Goal: Information Seeking & Learning: Find specific fact

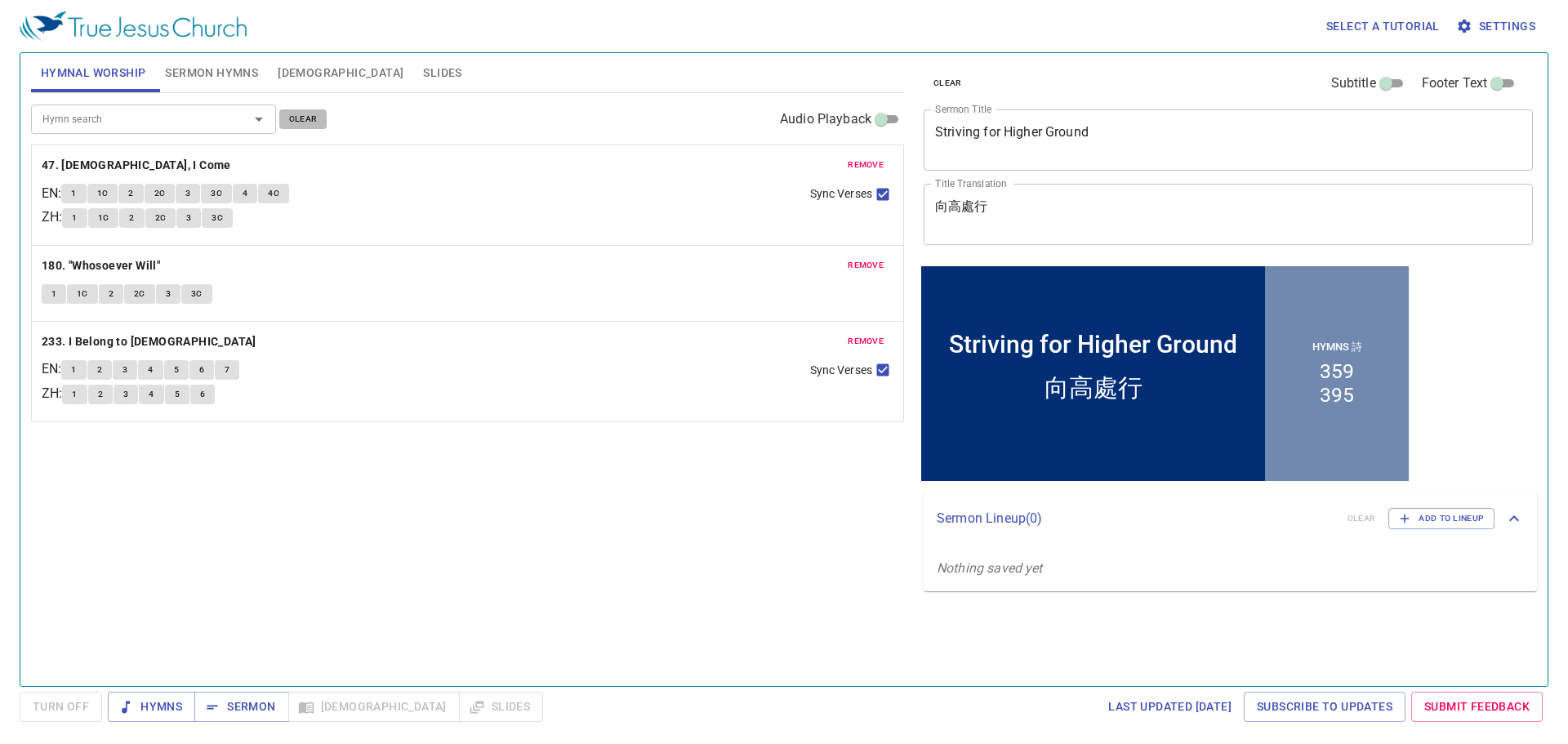
click at [295, 119] on span "clear" at bounding box center [304, 119] width 29 height 14
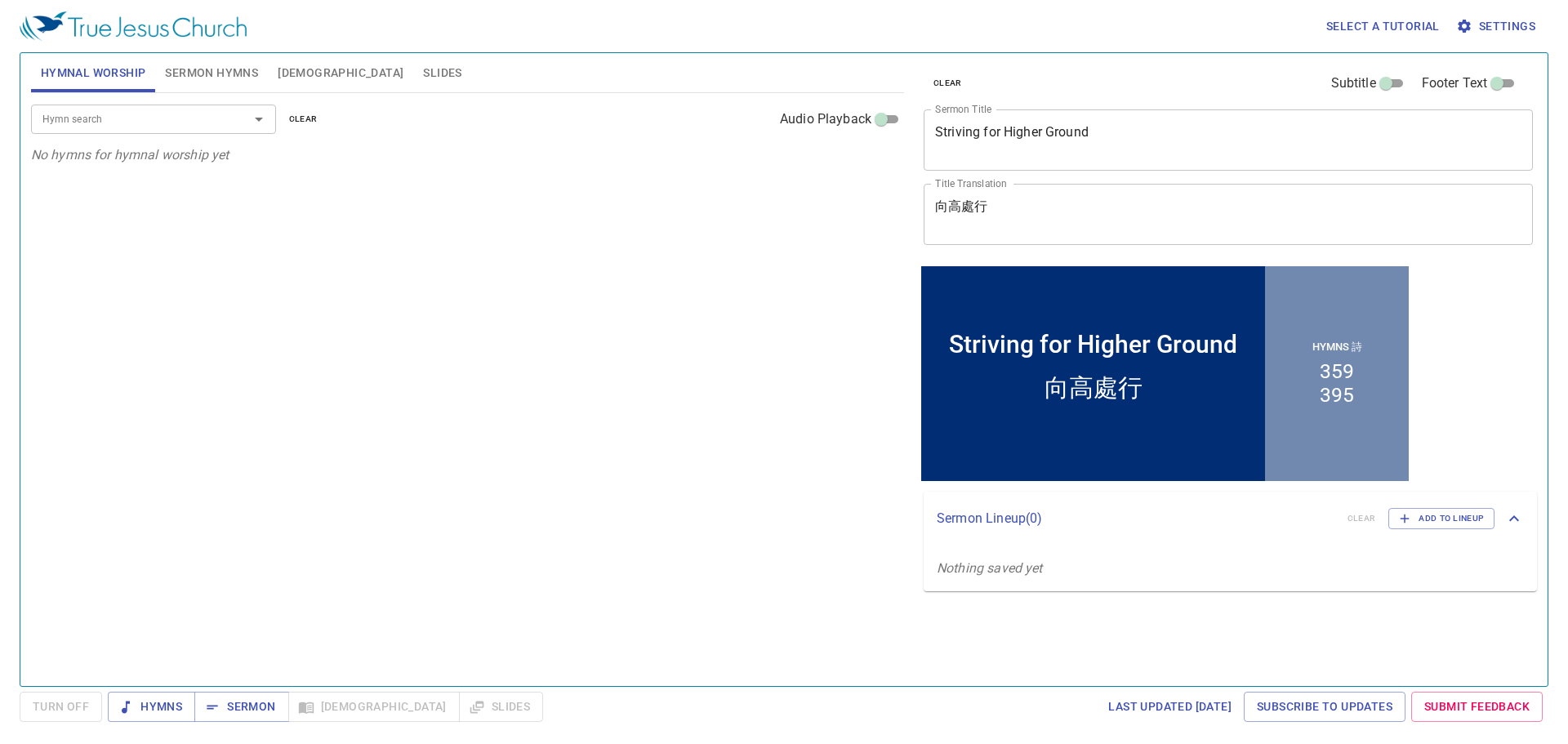
click at [222, 70] on span "Sermon Hymns" at bounding box center [211, 73] width 93 height 20
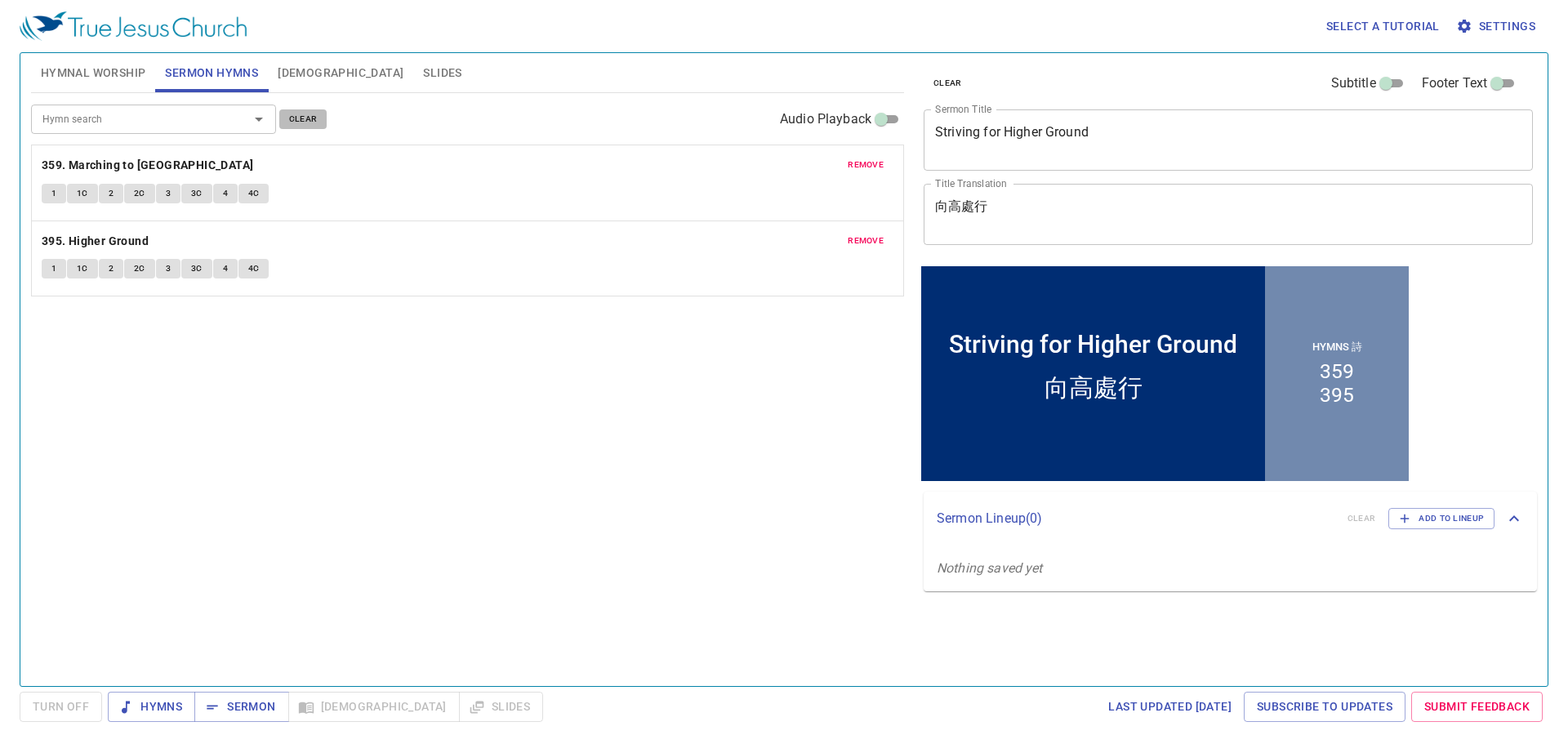
click at [310, 120] on span "clear" at bounding box center [304, 119] width 29 height 14
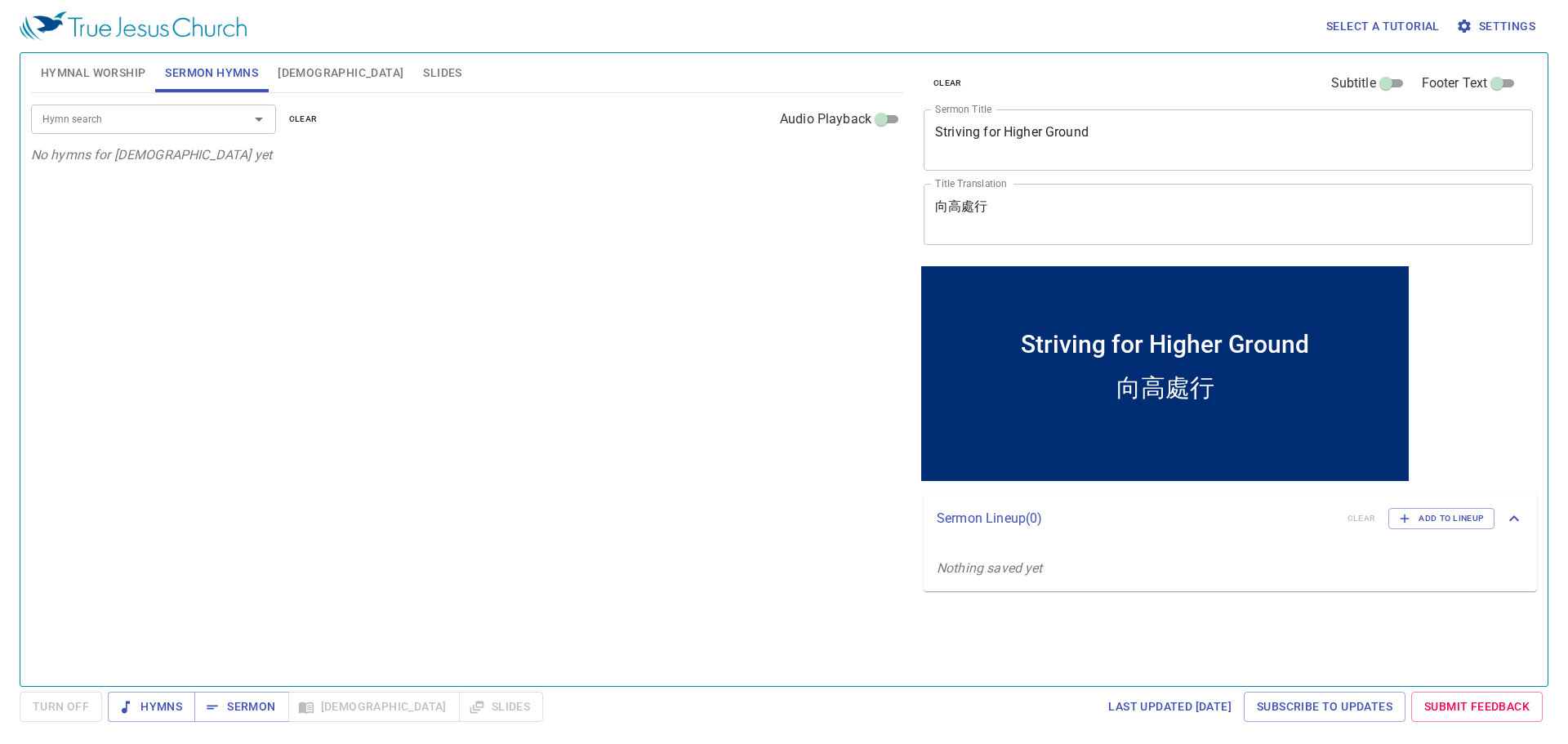
click at [186, 109] on input "Hymn search" at bounding box center [129, 119] width 187 height 19
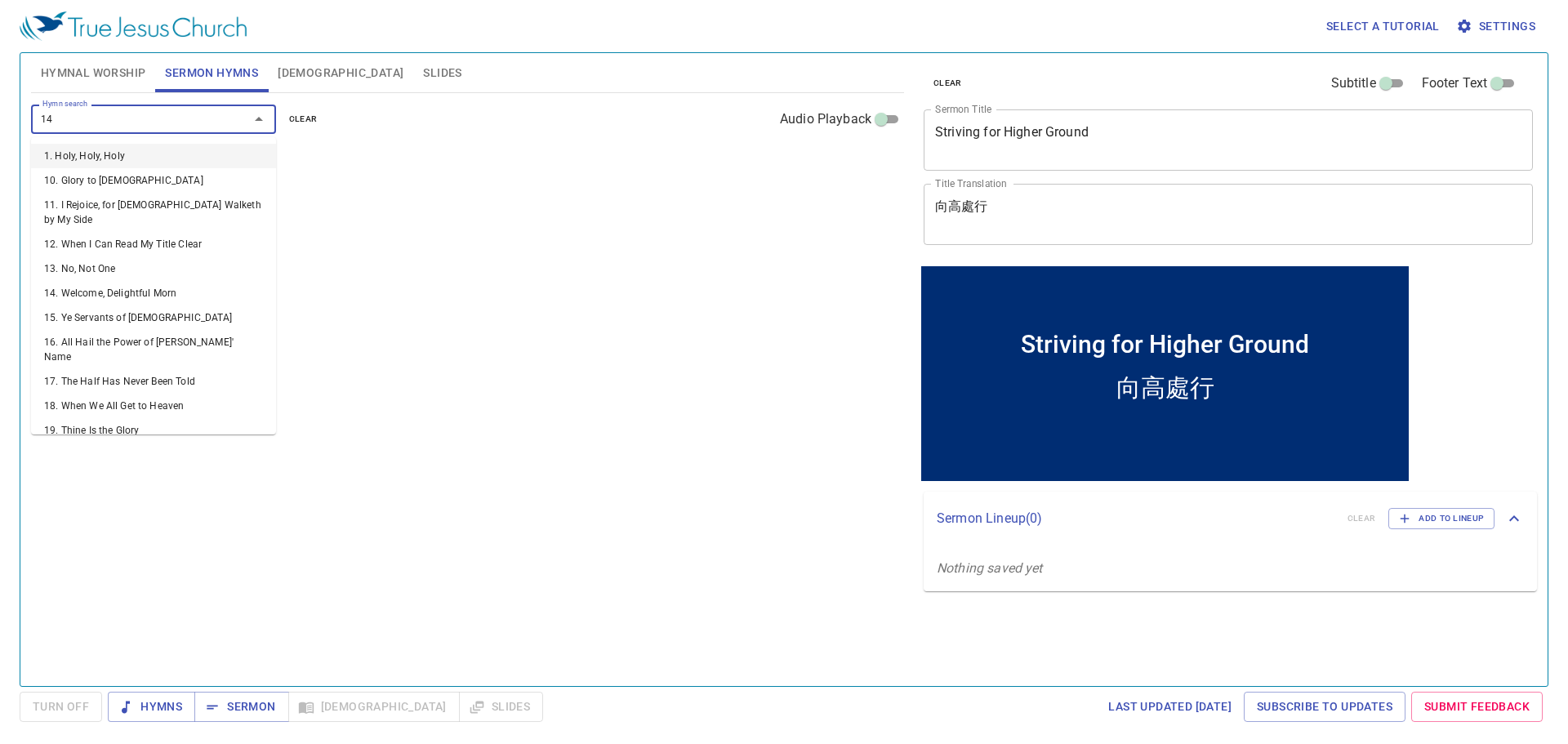
type input "148"
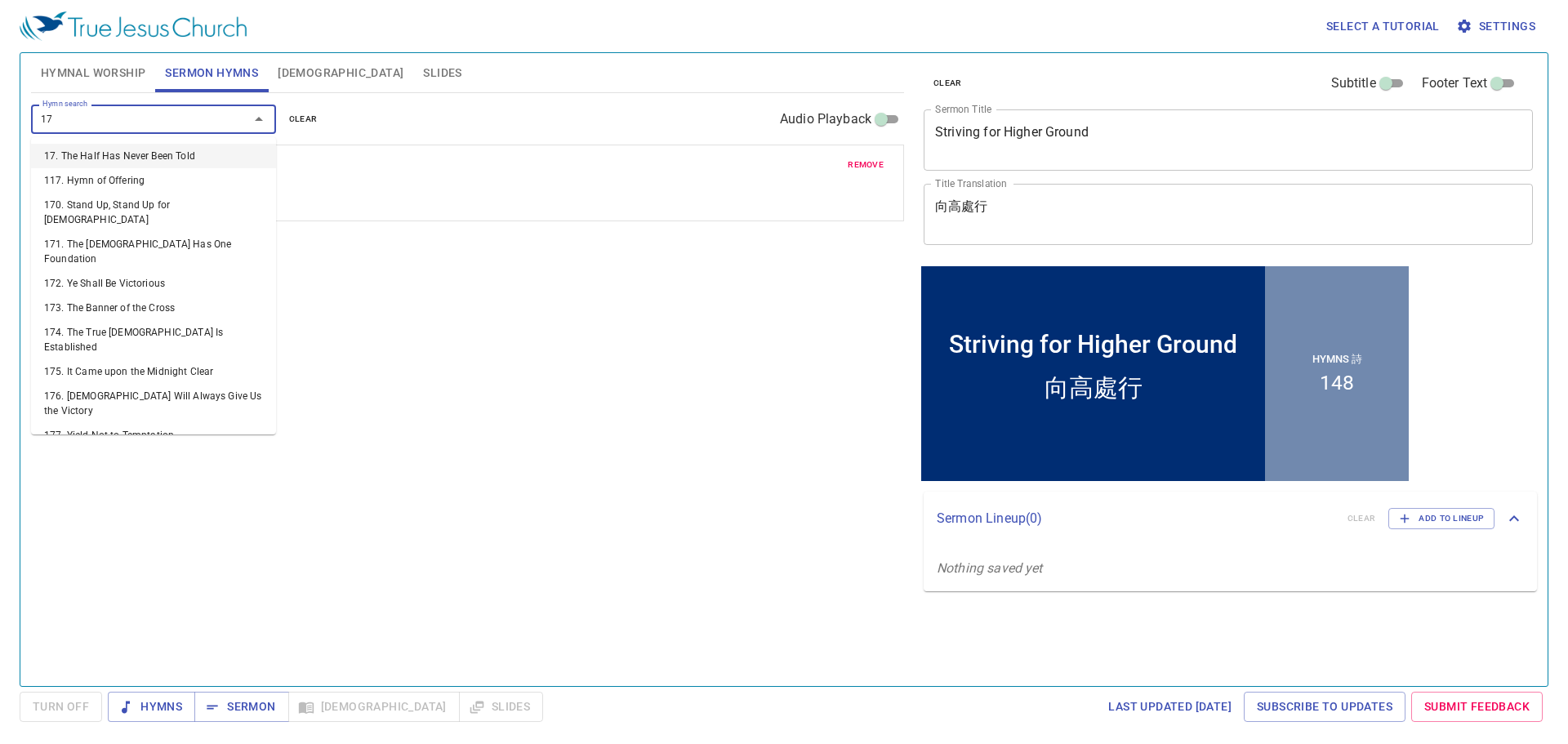
type input "177"
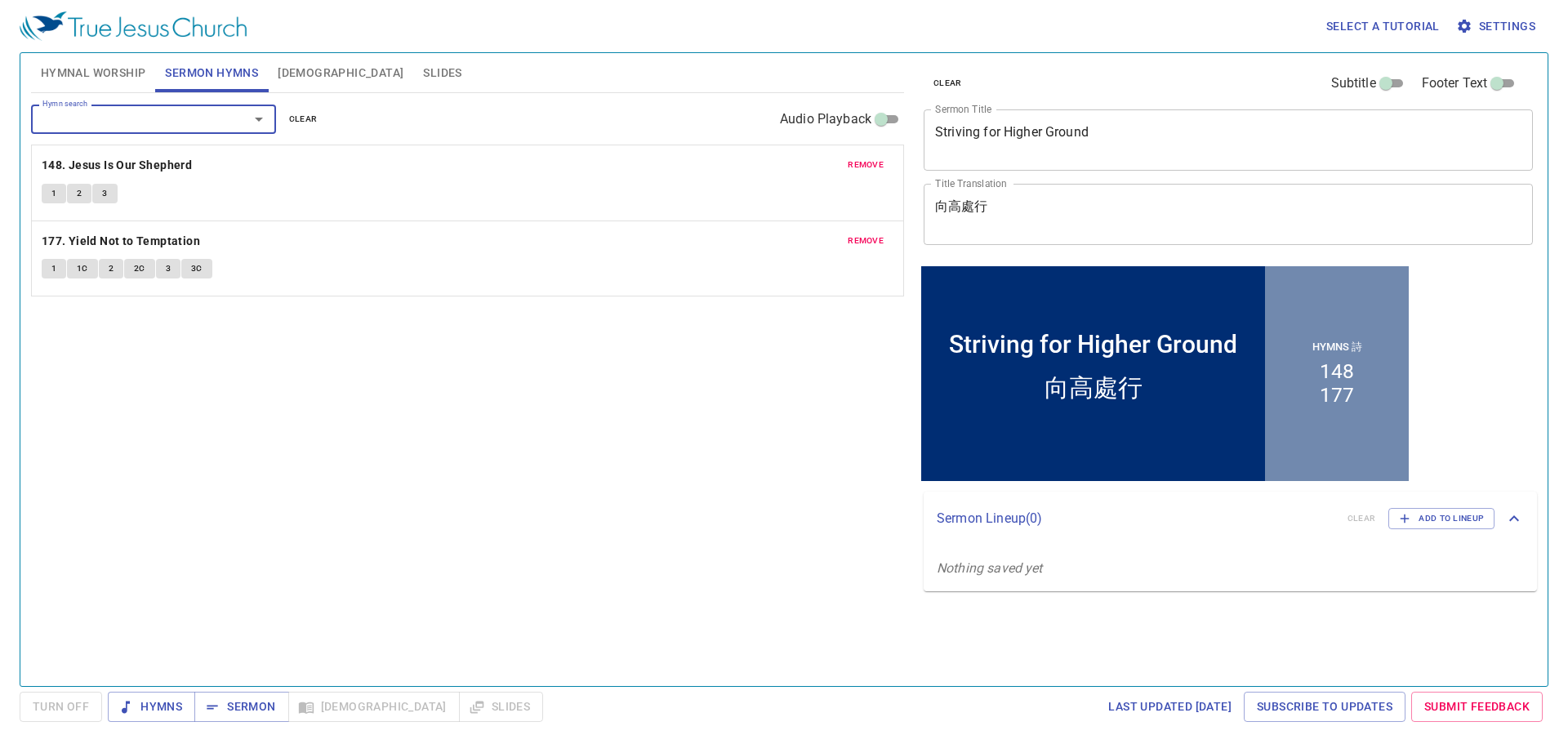
click at [1069, 150] on textarea "Striving for Higher Ground" at bounding box center [1228, 139] width 586 height 31
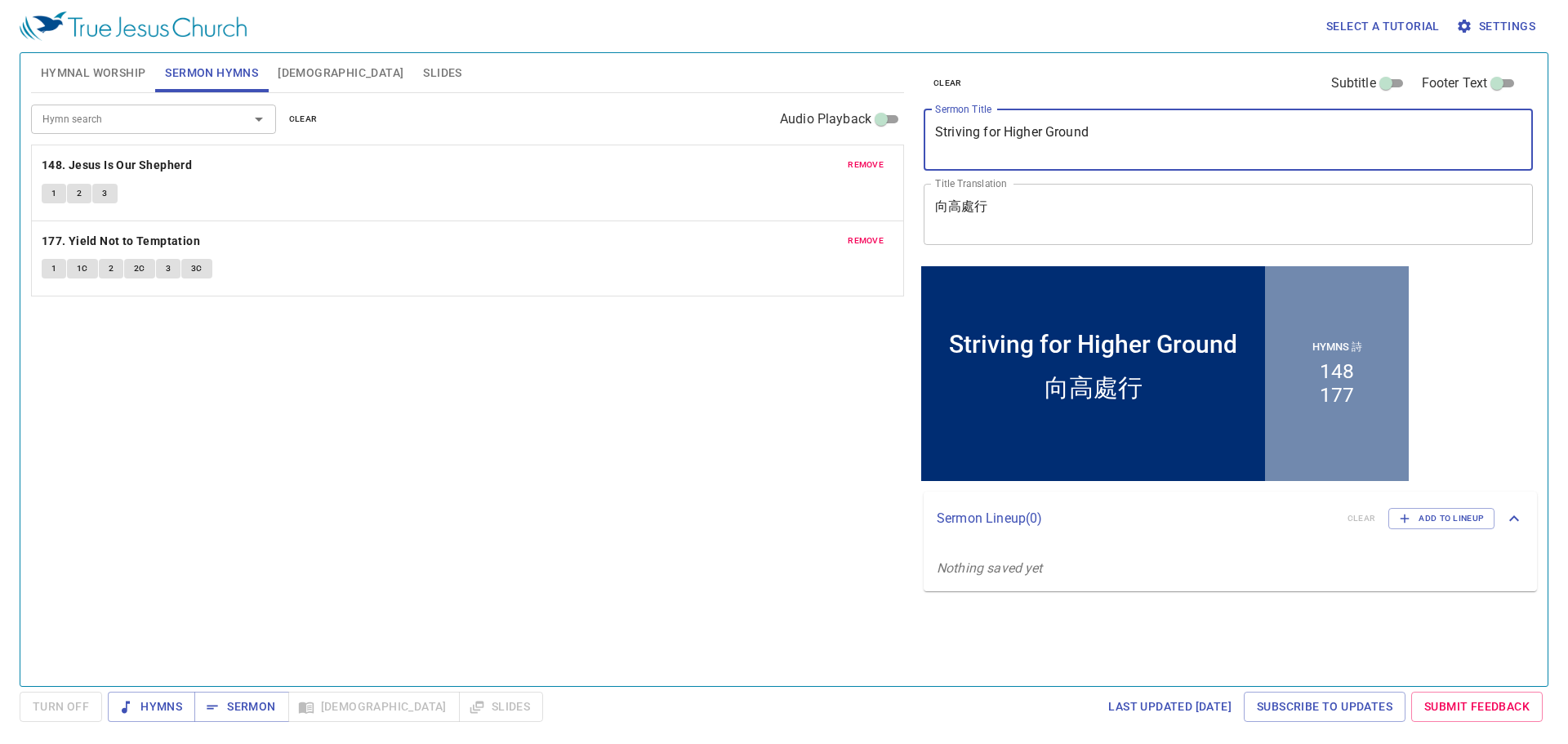
click at [1069, 150] on textarea "Striving for Higher Ground" at bounding box center [1228, 139] width 586 height 31
paste textarea "Wisdom for Parents 給父母的智慧"
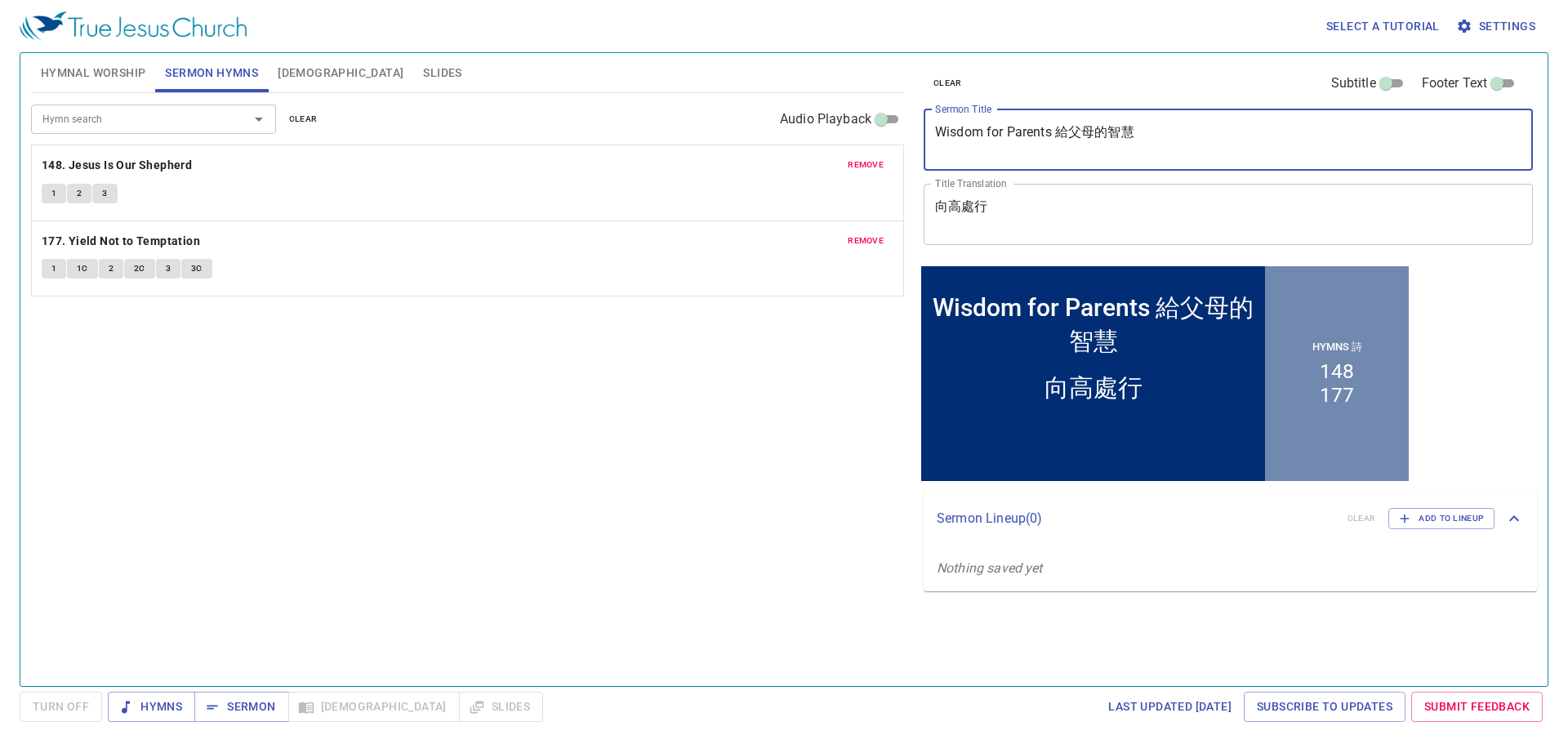
drag, startPoint x: 1060, startPoint y: 137, endPoint x: 1151, endPoint y: 134, distance: 91.0
click at [1151, 134] on textarea "Wisdom for Parents 給父母的智慧" at bounding box center [1228, 139] width 586 height 31
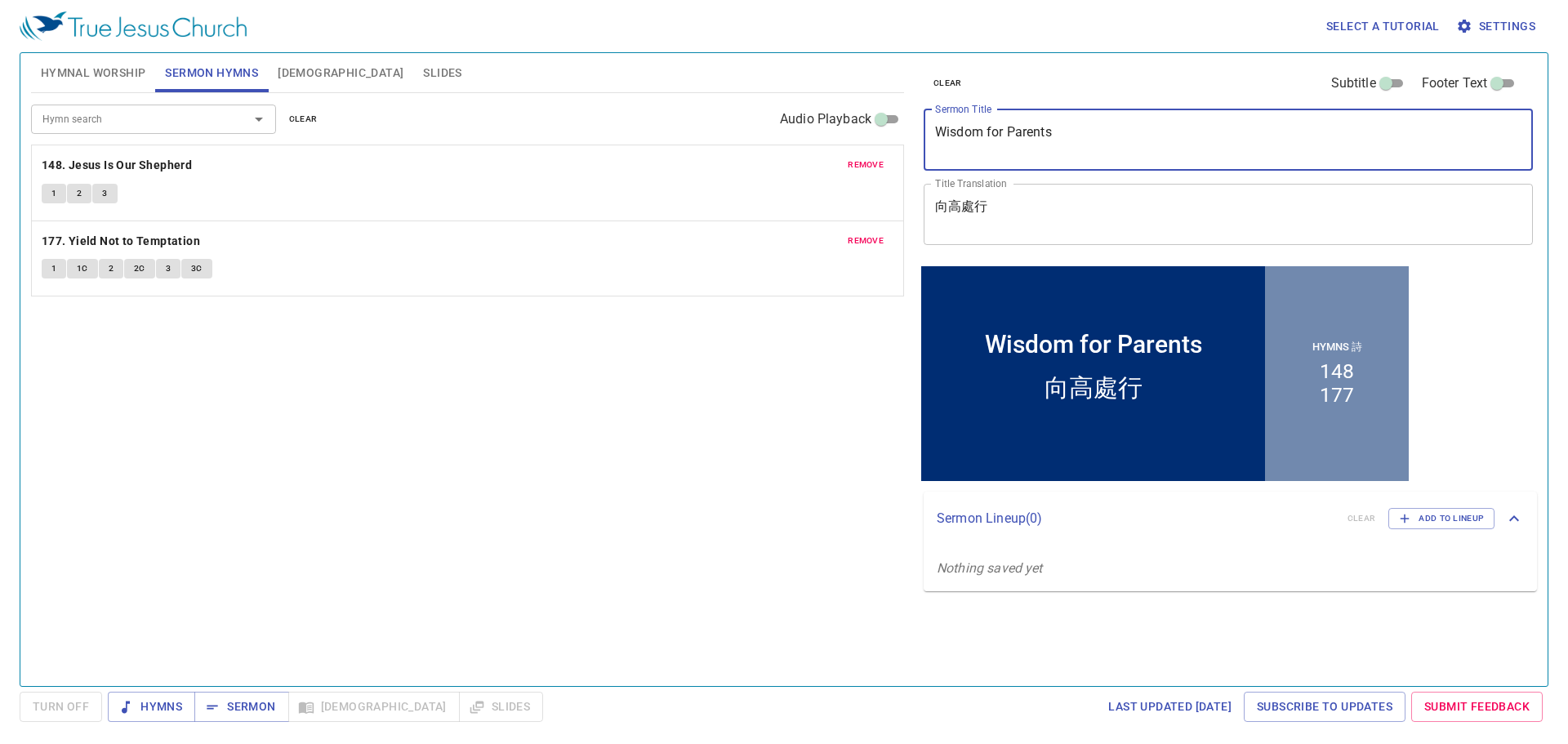
type textarea "Wisdom for Parents"
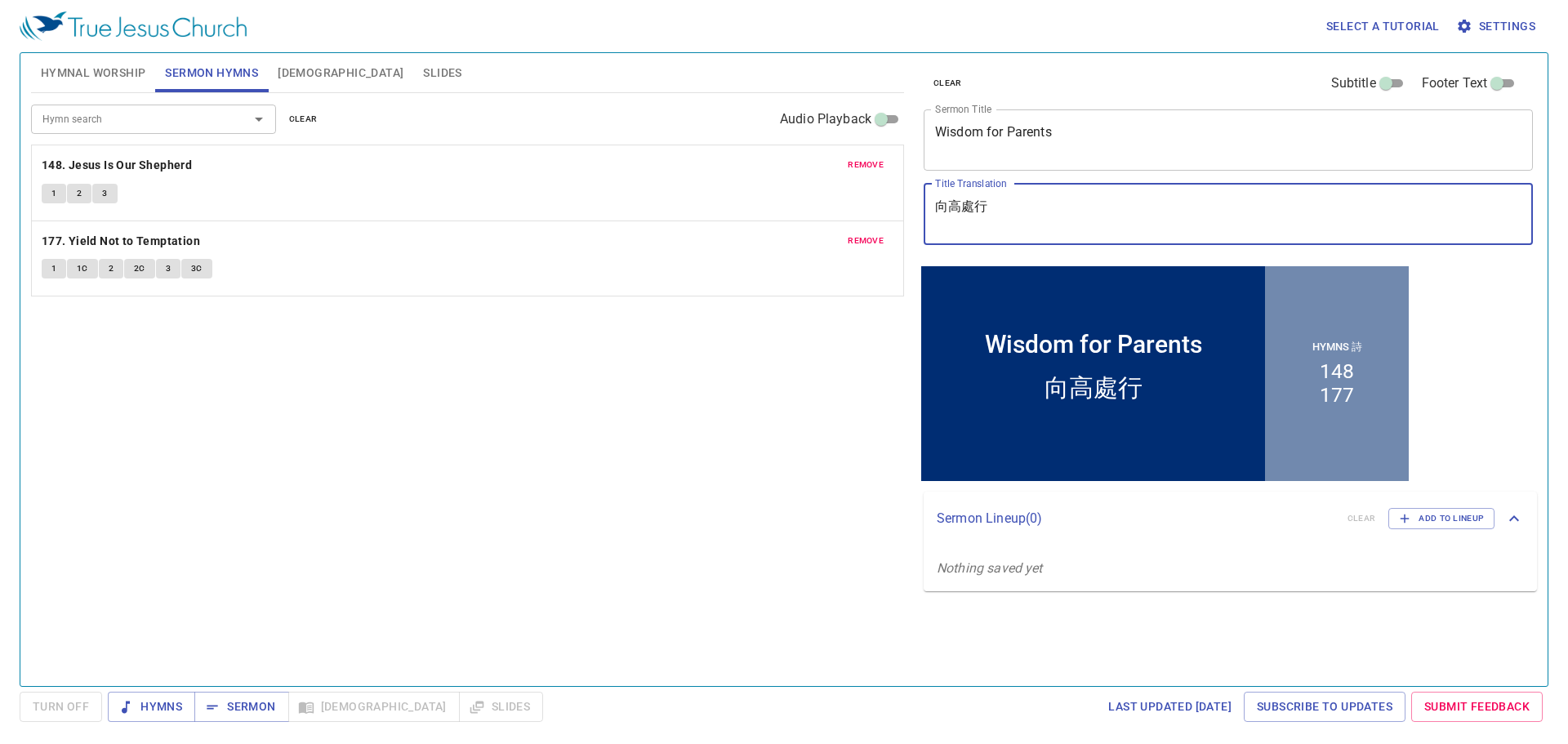
click at [1036, 203] on textarea "向高處行" at bounding box center [1228, 214] width 586 height 31
paste textarea "給父母的智慧"
type textarea "給父母的智慧"
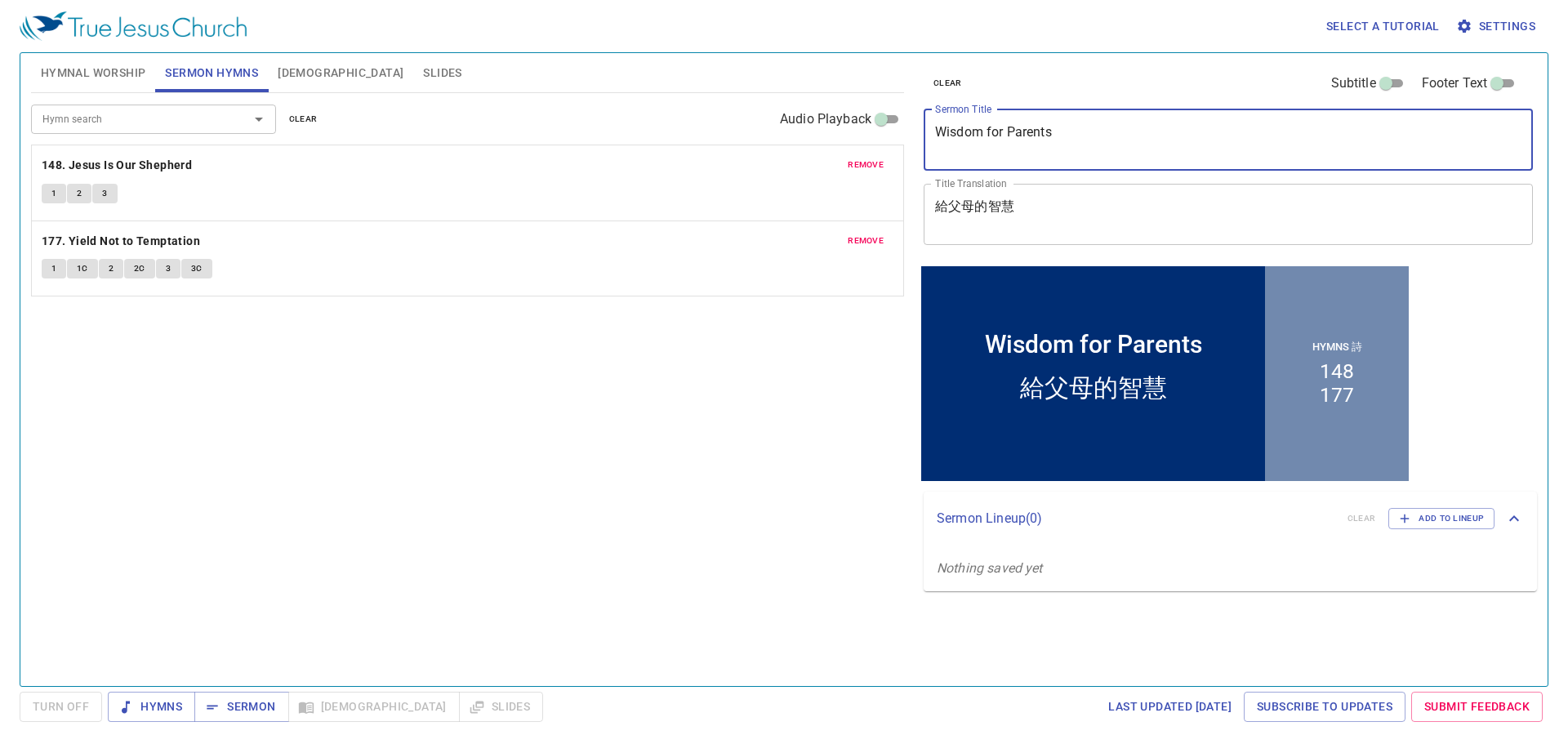
click at [1091, 133] on textarea "Wisdom for Parents" at bounding box center [1228, 139] width 586 height 31
type textarea "Wisdom for Parents"
click at [73, 61] on button "Hymnal Worship" at bounding box center [93, 73] width 125 height 39
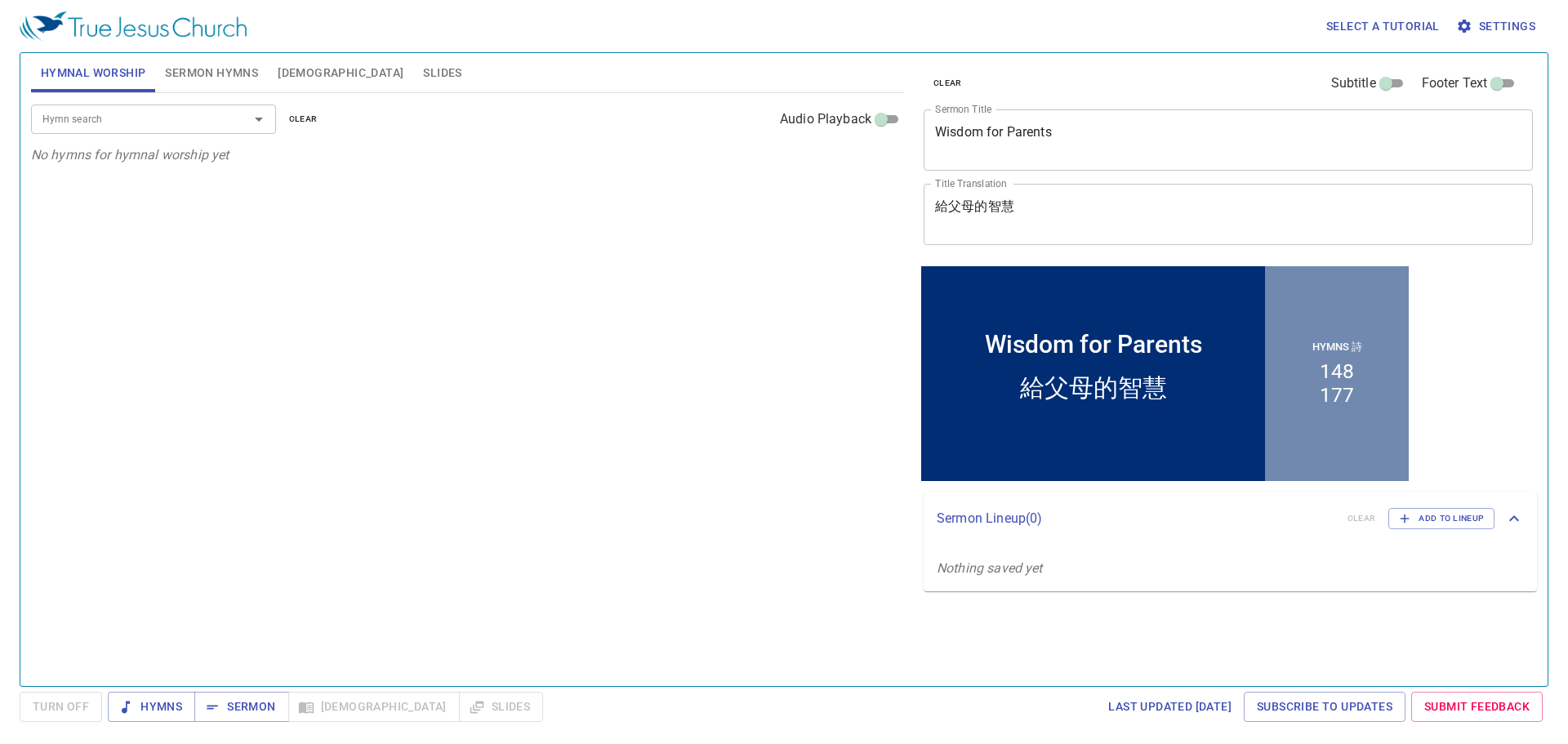
click at [93, 112] on input "Hymn search" at bounding box center [129, 119] width 187 height 19
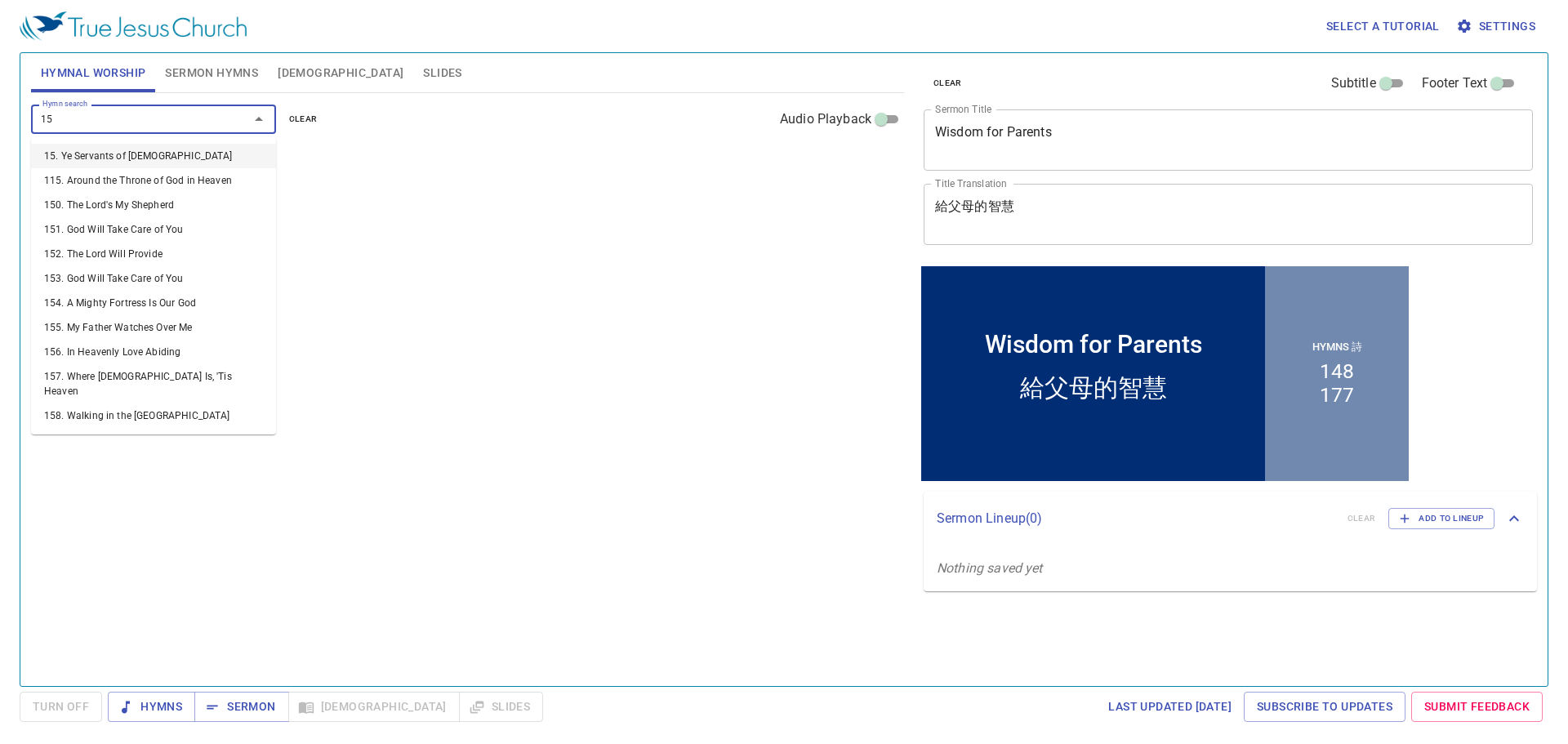
type input "156"
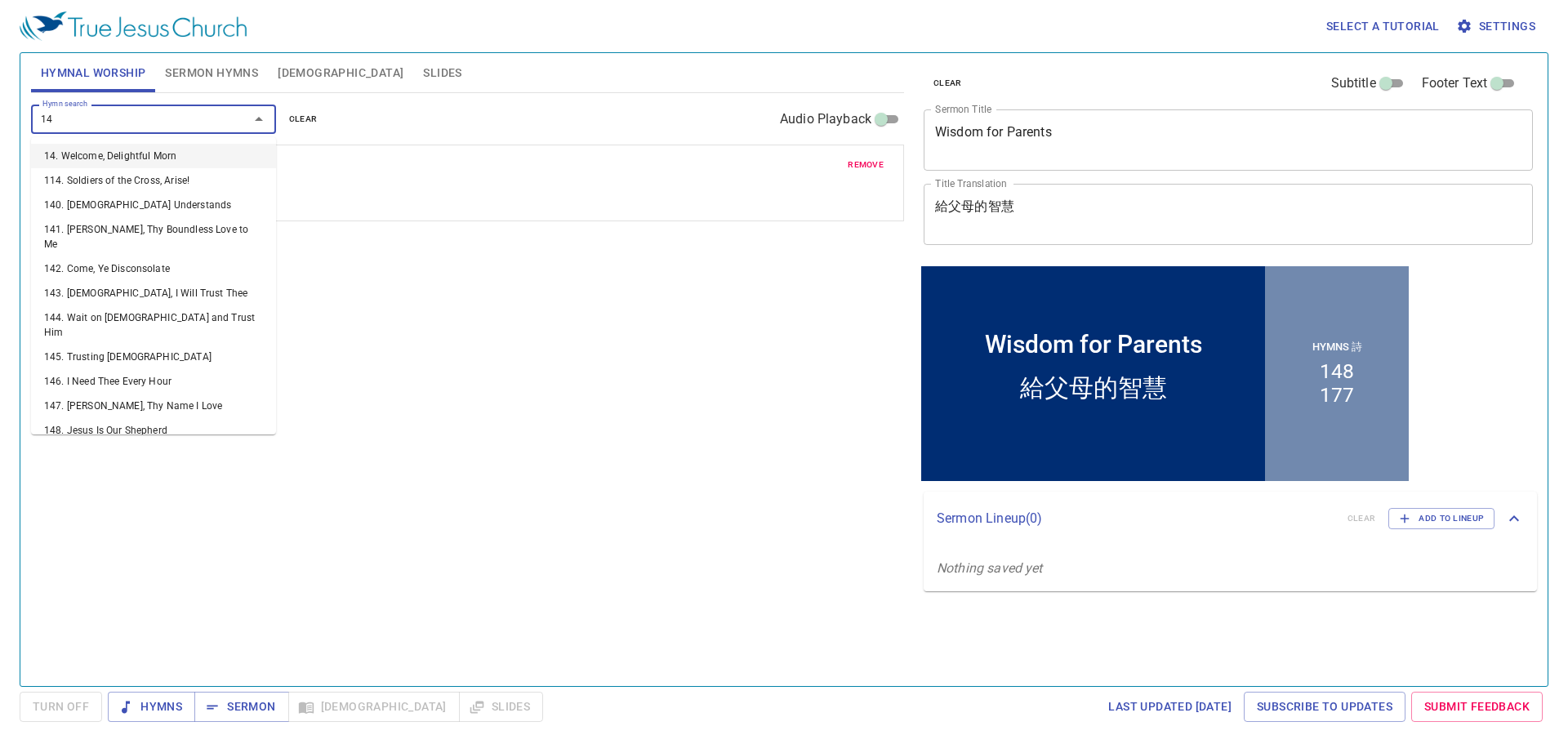
type input "140"
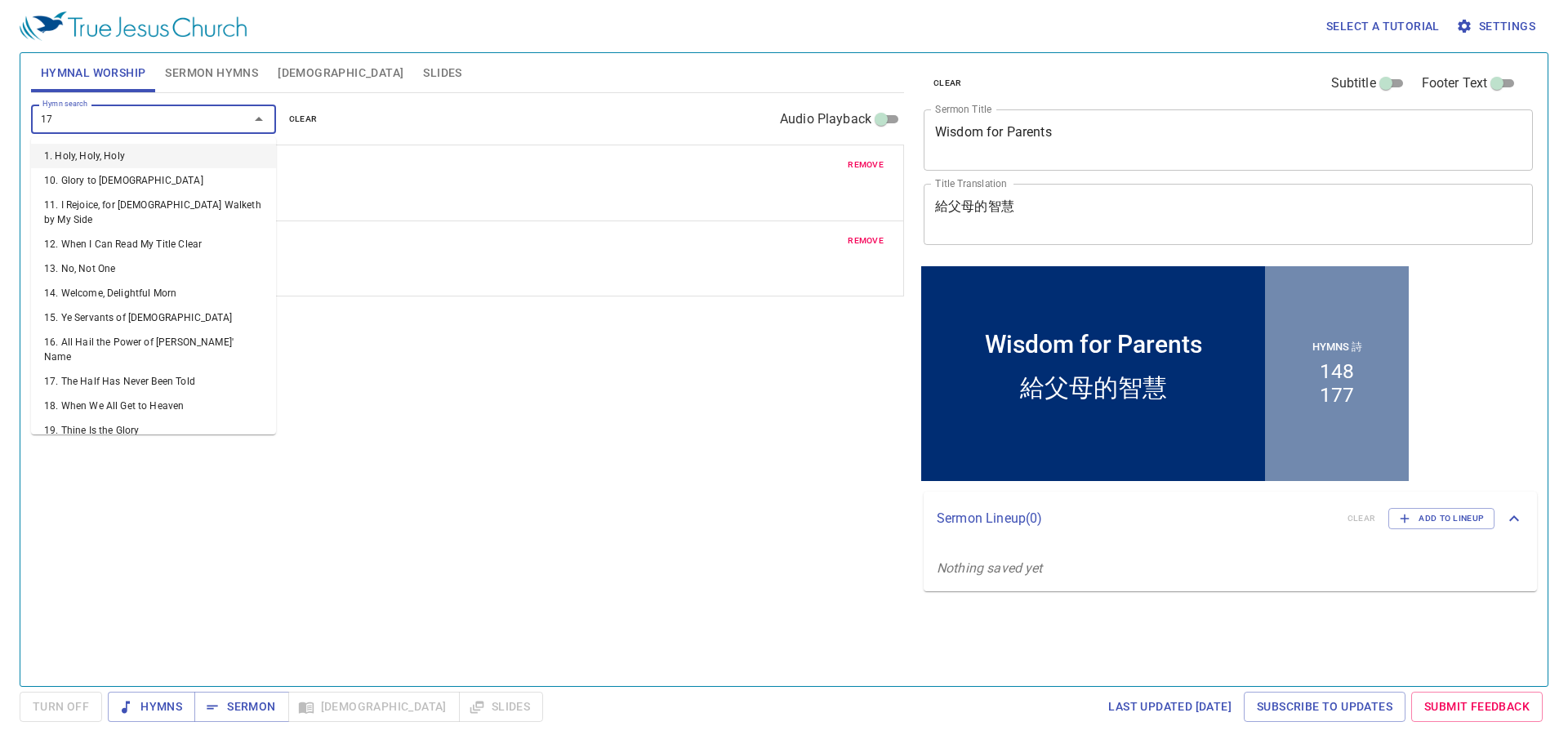
type input "170"
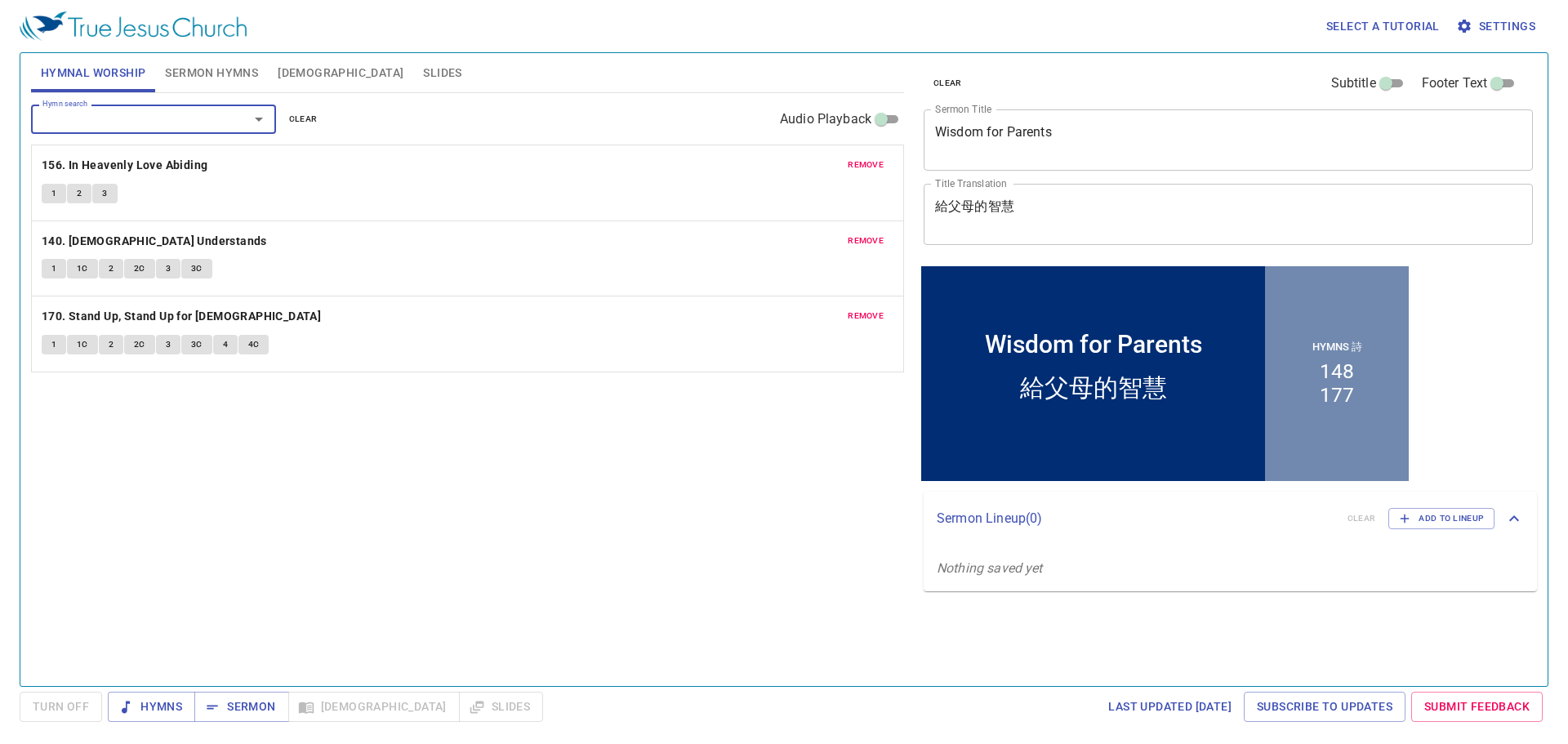
click at [244, 67] on span "Sermon Hymns" at bounding box center [211, 73] width 93 height 20
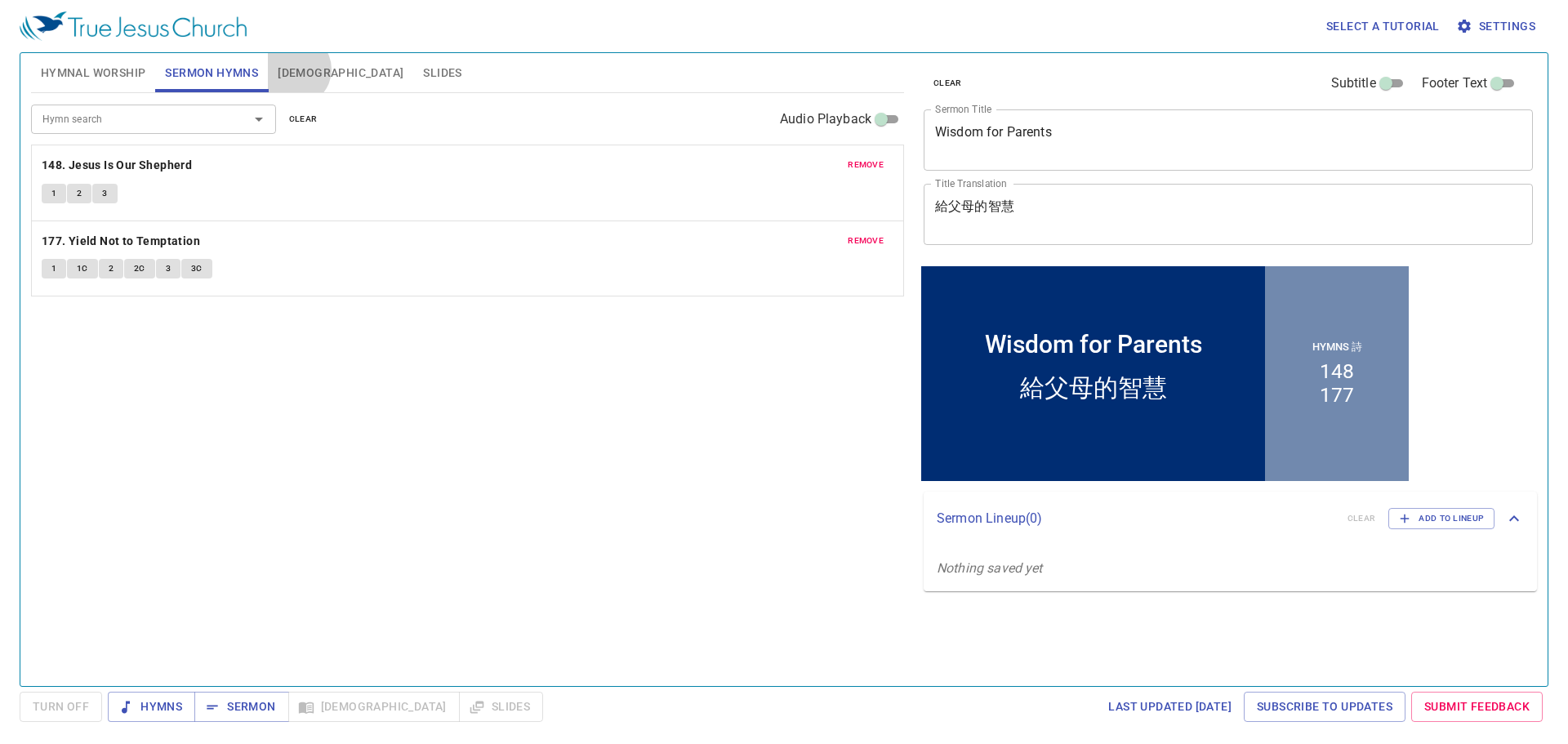
click at [295, 70] on span "[DEMOGRAPHIC_DATA]" at bounding box center [340, 73] width 126 height 20
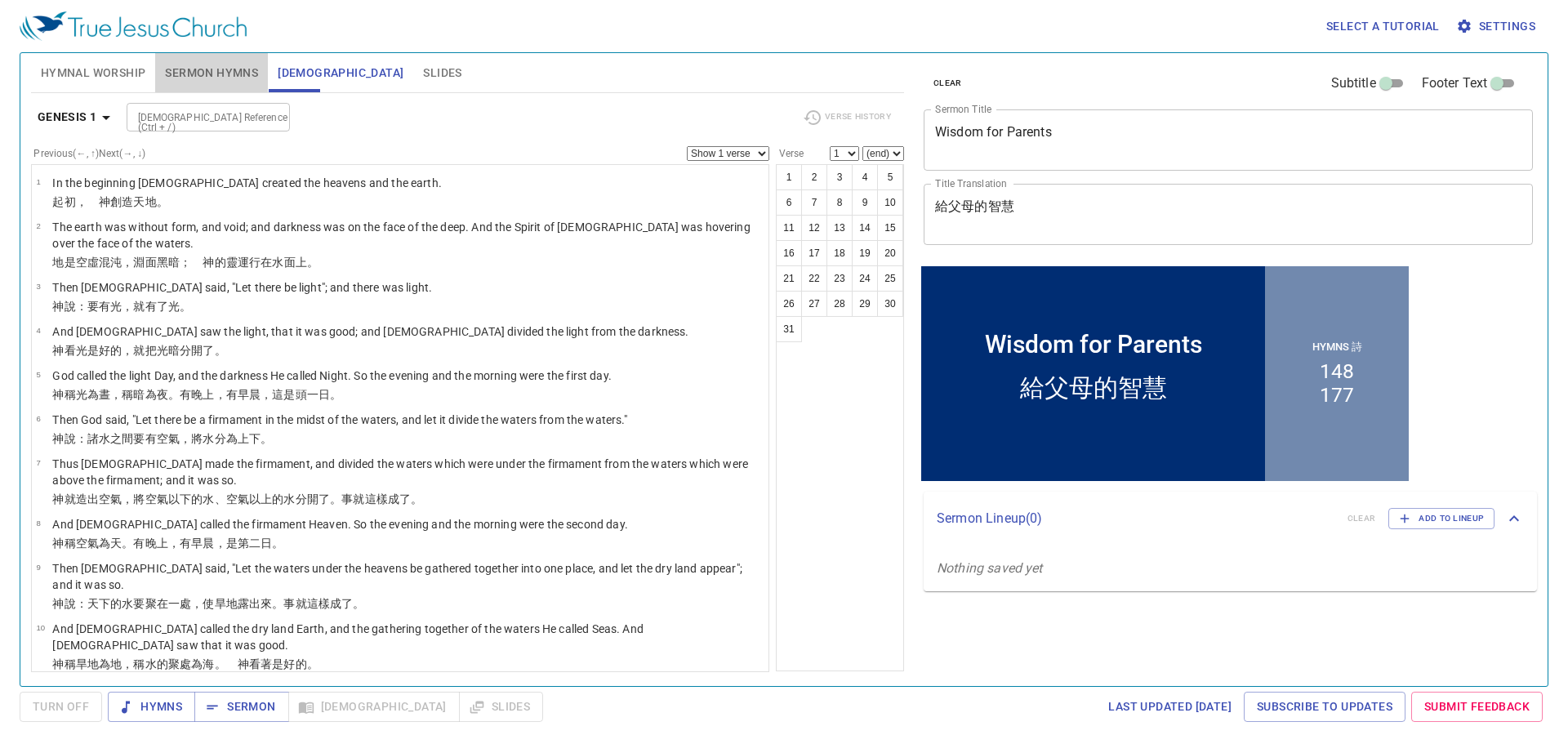
click at [255, 71] on span "Sermon Hymns" at bounding box center [211, 73] width 93 height 20
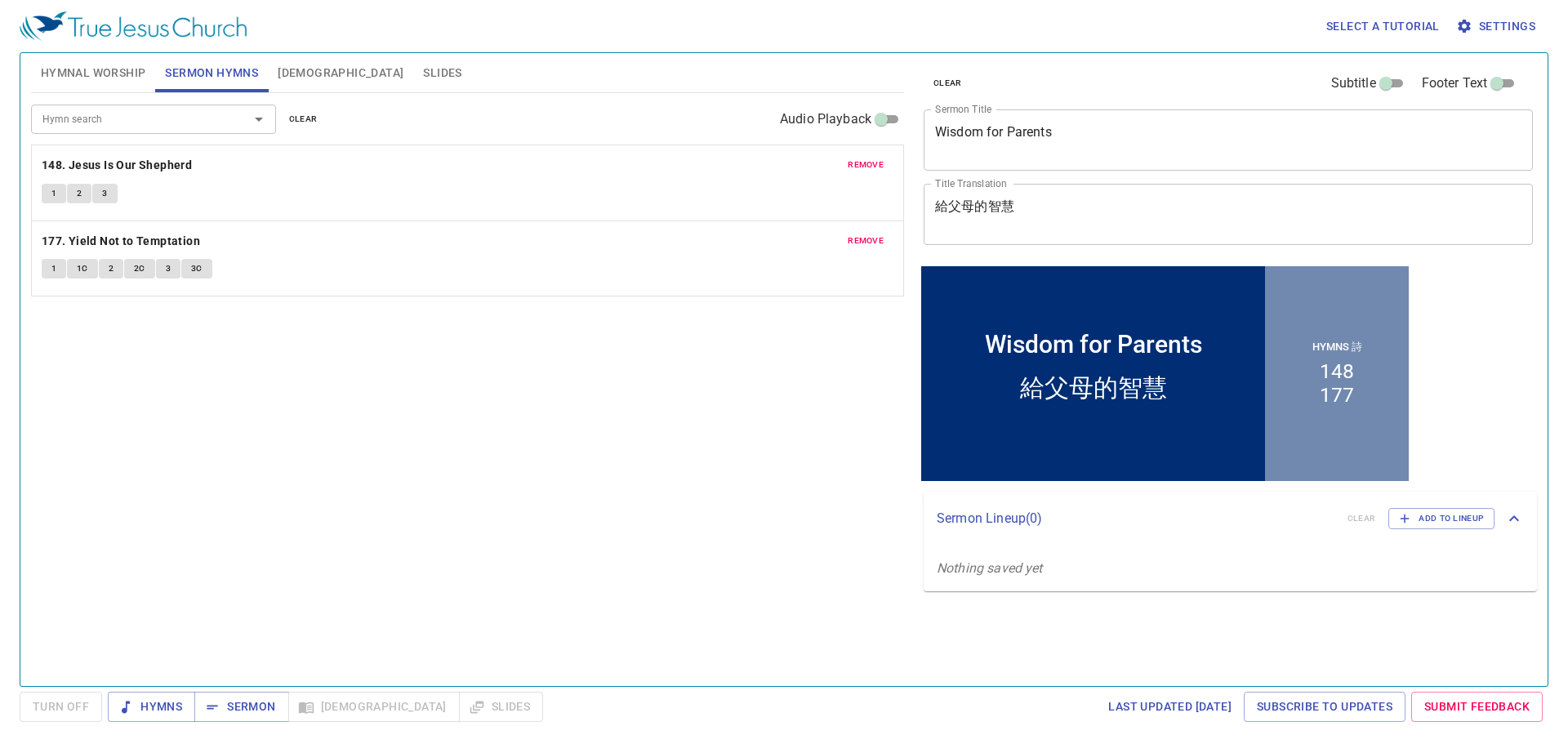
click at [484, 379] on div "Hymn search Hymn search clear Audio Playback remove 148. [DEMOGRAPHIC_DATA] Is …" at bounding box center [468, 383] width 873 height 579
click at [111, 65] on span "Hymnal Worship" at bounding box center [93, 73] width 105 height 20
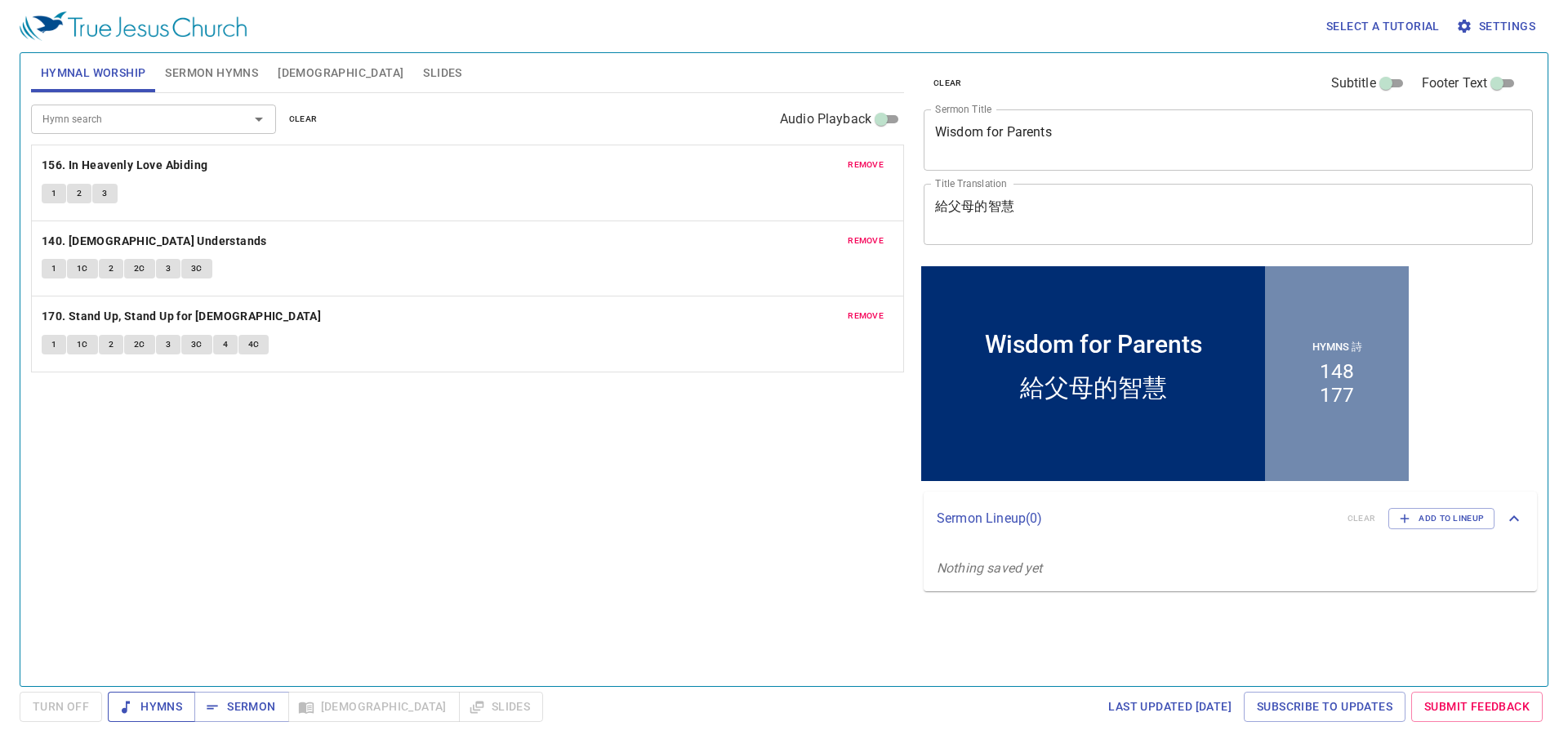
click at [167, 692] on button "Hymns" at bounding box center [151, 707] width 87 height 31
click at [602, 553] on div "Hymn search Hymn search clear Audio Playback remove 156. In Heavenly Love Abidi…" at bounding box center [468, 383] width 873 height 579
click at [146, 164] on b "156. In Heavenly Love Abiding" at bounding box center [125, 165] width 166 height 20
click at [45, 188] on button "1" at bounding box center [53, 193] width 25 height 20
click at [76, 191] on button "2" at bounding box center [79, 193] width 25 height 20
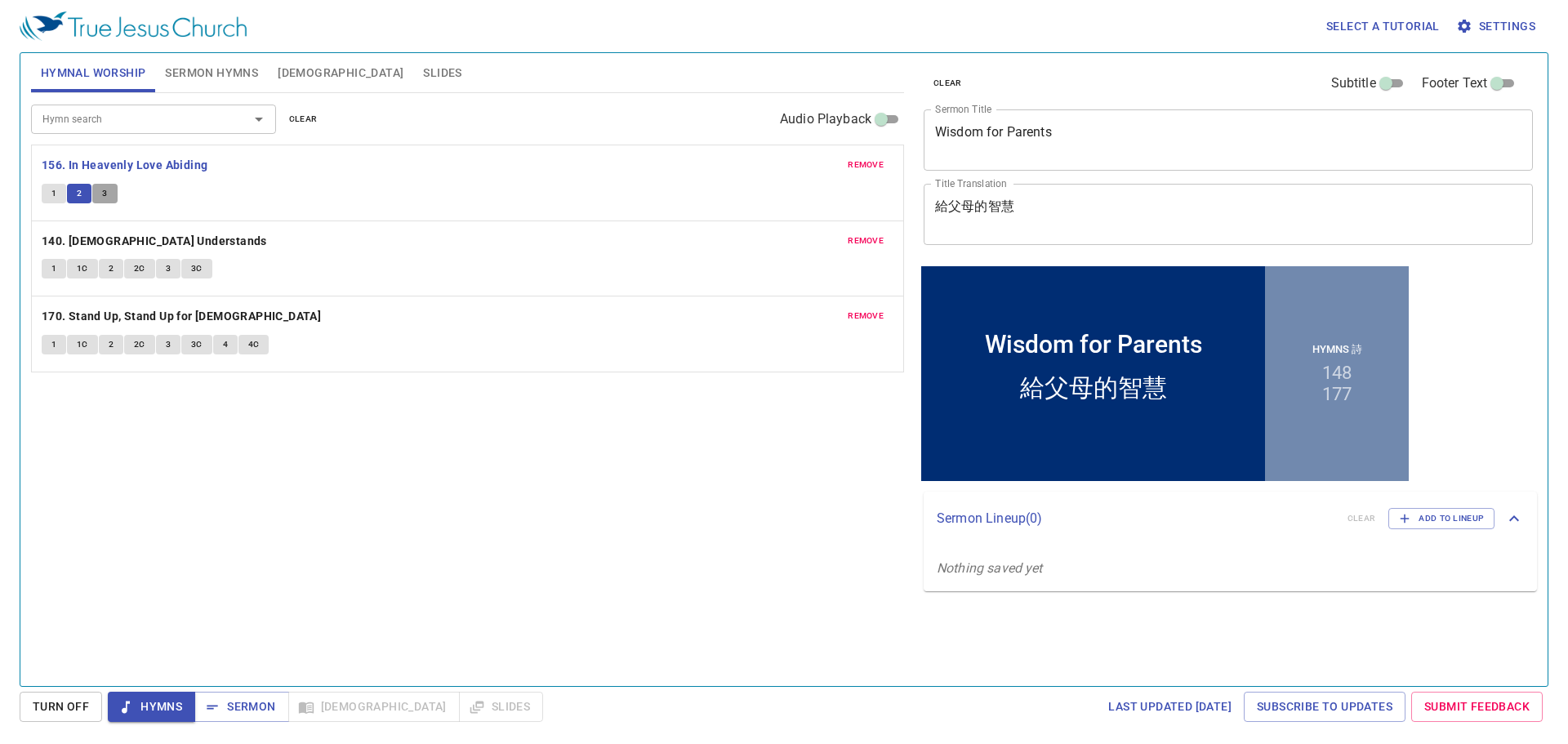
click at [100, 192] on button "3" at bounding box center [104, 193] width 25 height 20
click at [872, 167] on span "remove" at bounding box center [865, 165] width 36 height 14
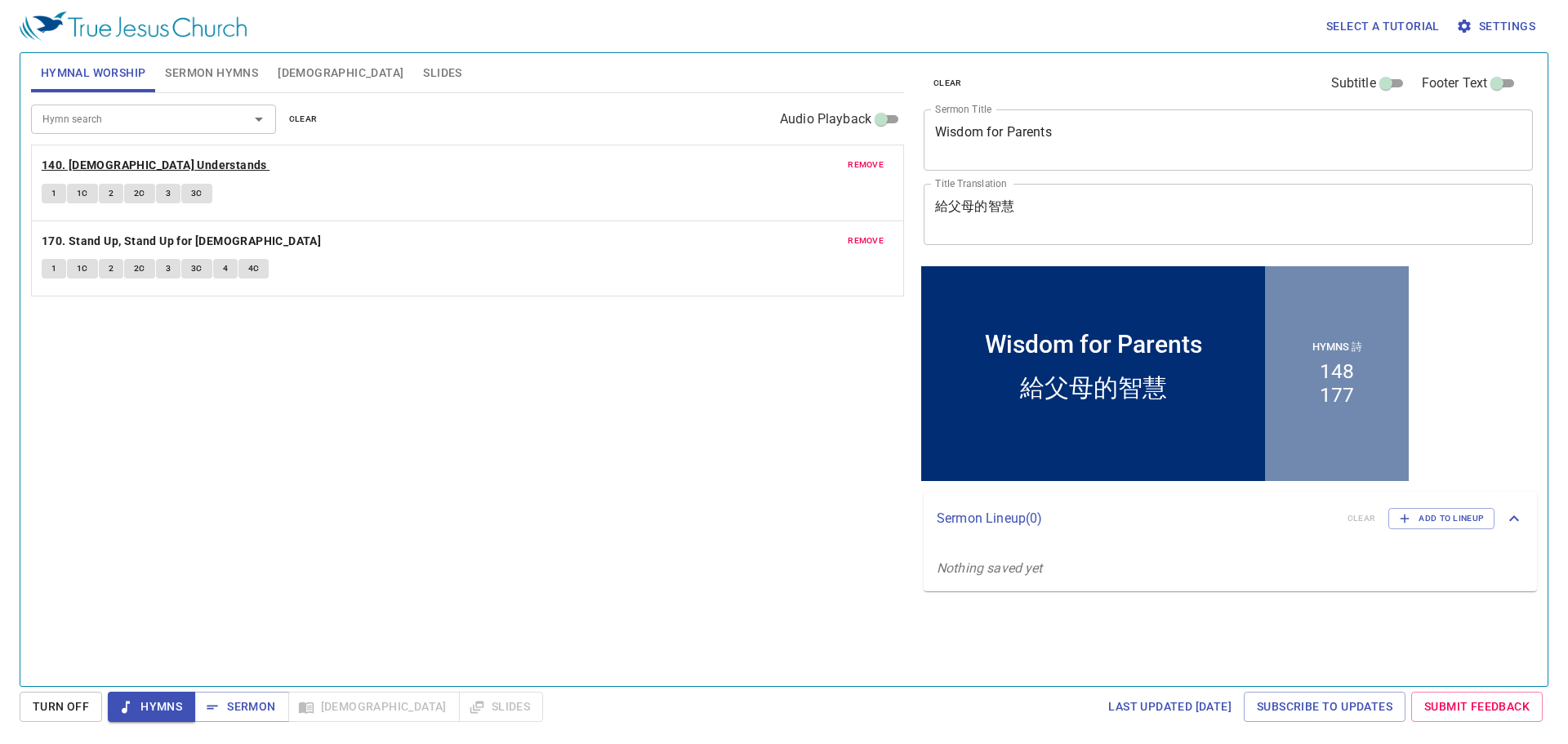
click at [134, 156] on b "140. [DEMOGRAPHIC_DATA] Understands" at bounding box center [154, 165] width 226 height 20
click at [54, 196] on span "1" at bounding box center [54, 193] width 5 height 14
click at [84, 187] on span "1C" at bounding box center [81, 193] width 11 height 14
click at [110, 191] on span "2" at bounding box center [111, 193] width 5 height 14
click at [136, 194] on span "2C" at bounding box center [139, 193] width 11 height 14
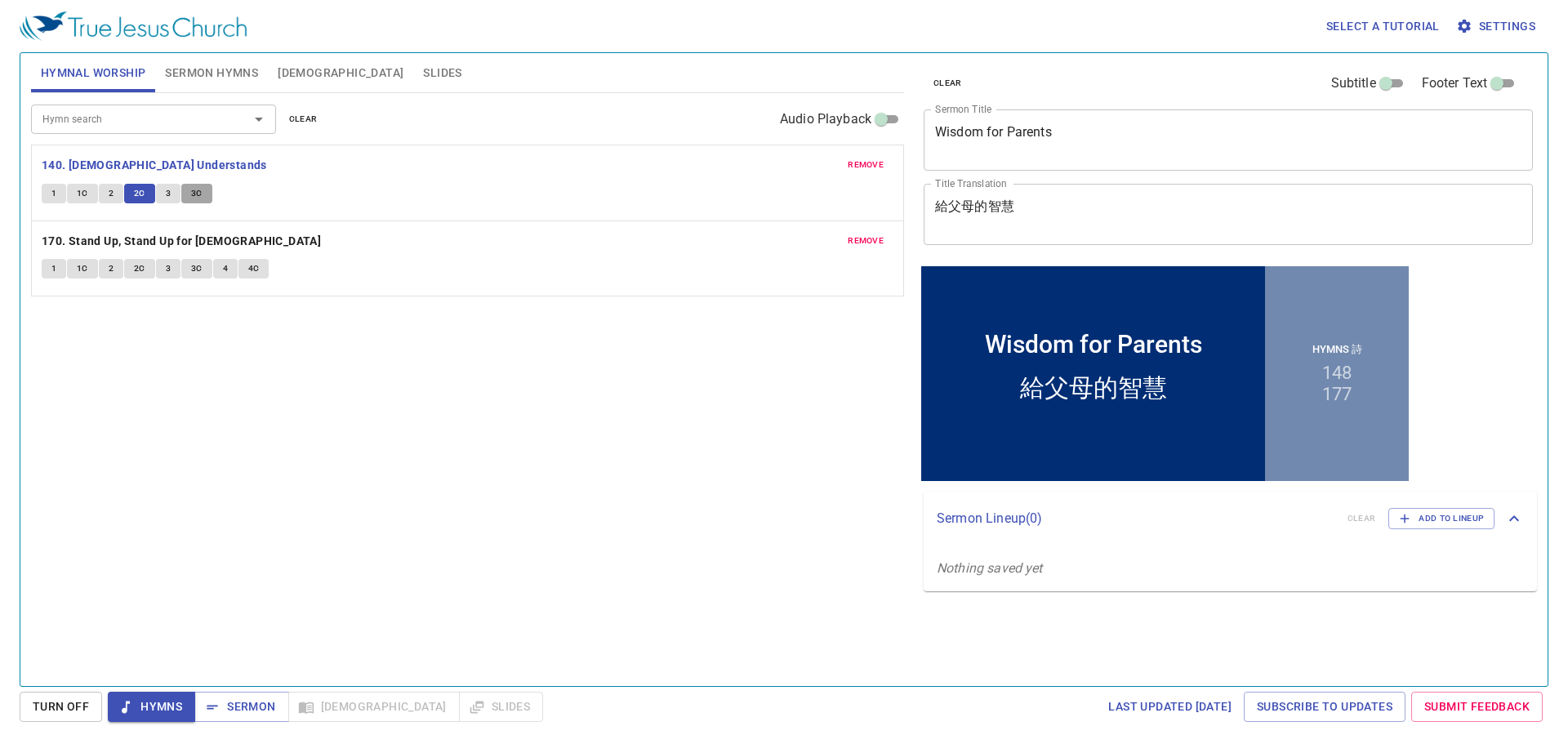
click at [182, 195] on button "3C" at bounding box center [197, 193] width 31 height 20
click at [171, 198] on button "3" at bounding box center [168, 193] width 25 height 20
click at [192, 187] on span "3C" at bounding box center [196, 193] width 11 height 14
click at [880, 169] on span "remove" at bounding box center [865, 165] width 36 height 14
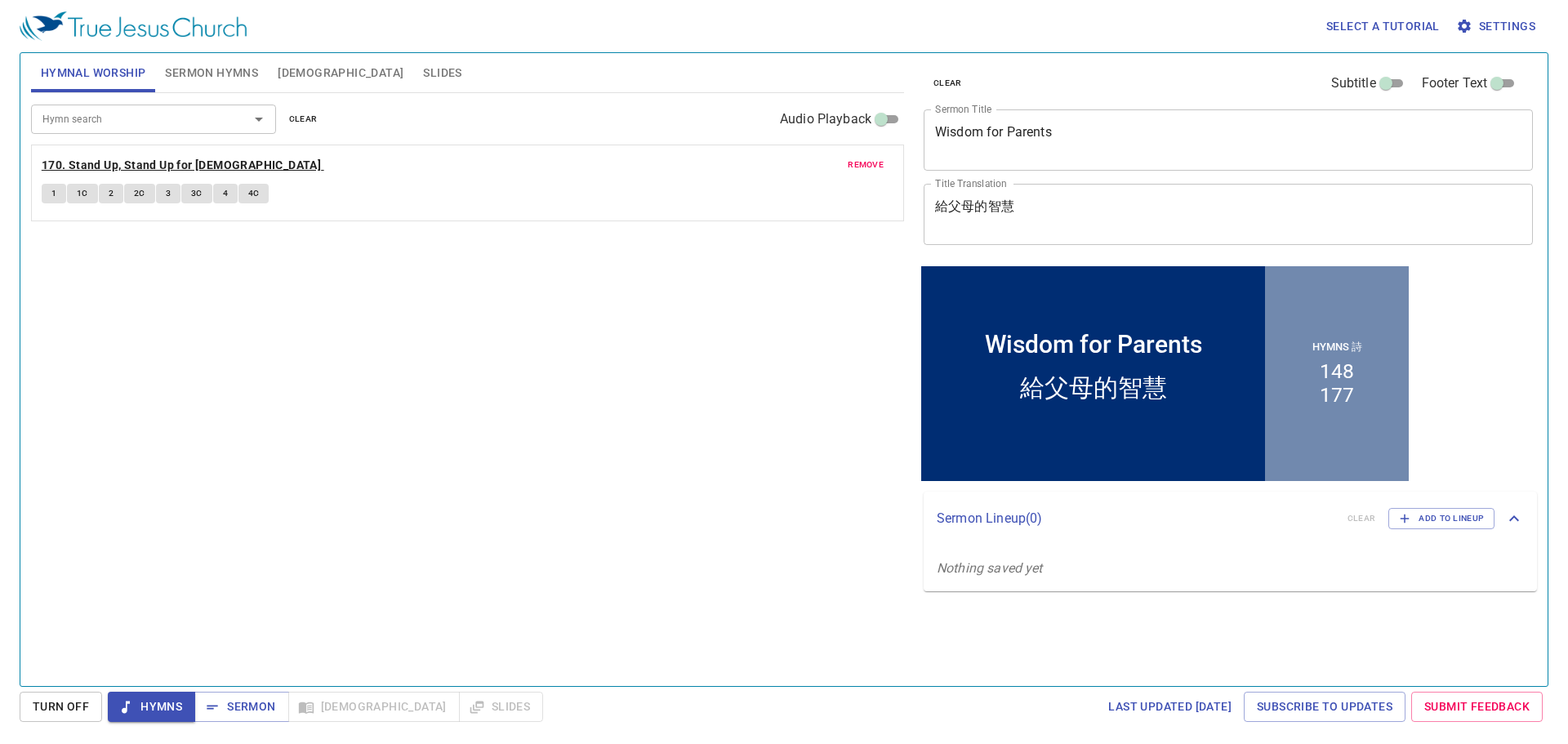
click at [184, 158] on b "170. Stand Up, Stand Up for [DEMOGRAPHIC_DATA]" at bounding box center [181, 165] width 279 height 20
click at [57, 189] on button "1" at bounding box center [53, 193] width 25 height 20
click at [88, 188] on button "1C" at bounding box center [82, 193] width 31 height 20
click at [115, 193] on button "2" at bounding box center [110, 193] width 25 height 20
click at [135, 192] on span "2C" at bounding box center [139, 193] width 11 height 14
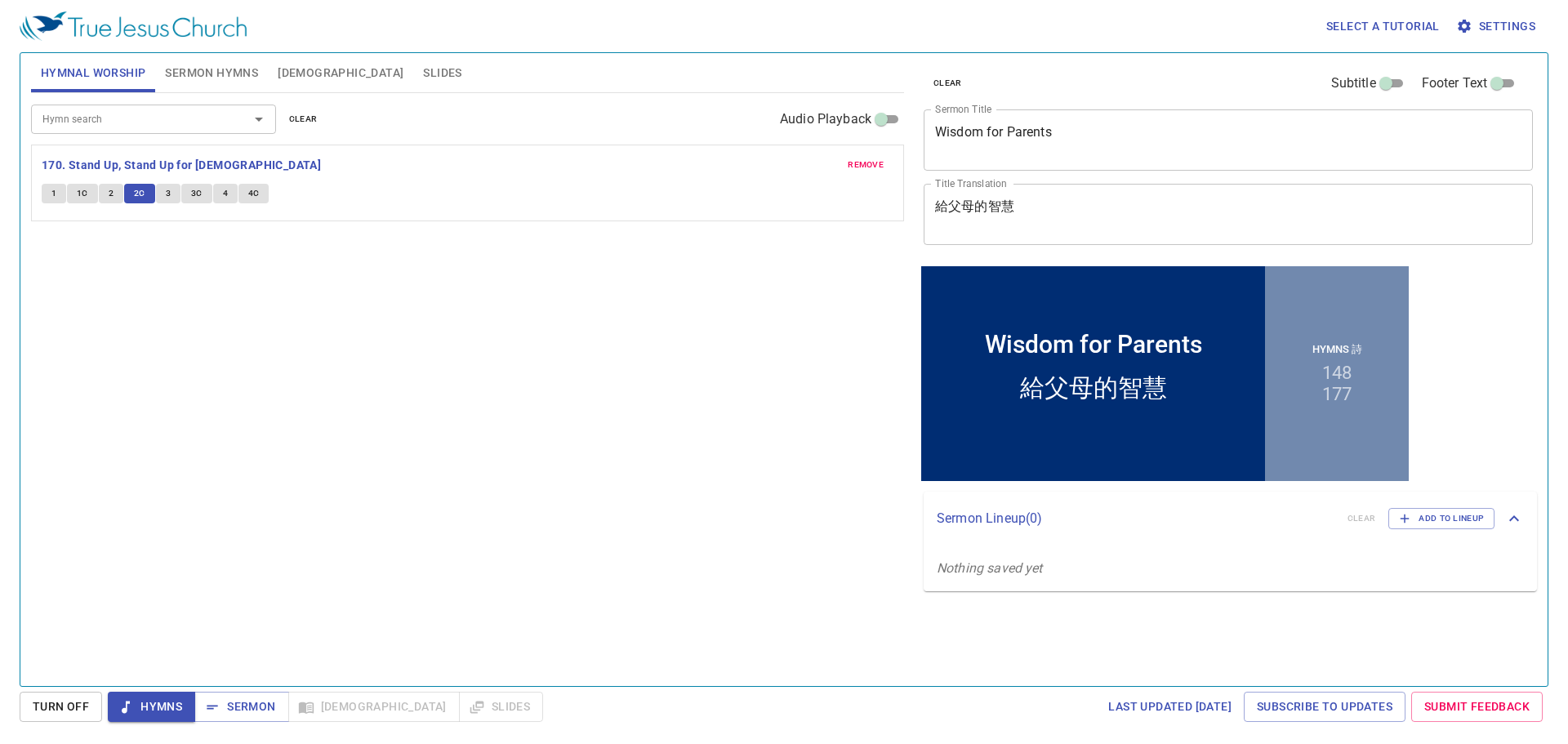
click at [175, 199] on button "3" at bounding box center [168, 193] width 25 height 20
click at [193, 198] on span "3C" at bounding box center [196, 193] width 11 height 14
click at [218, 195] on button "4" at bounding box center [225, 193] width 25 height 20
click at [250, 195] on span "4C" at bounding box center [254, 193] width 11 height 14
click at [272, 698] on span "Sermon" at bounding box center [241, 707] width 68 height 20
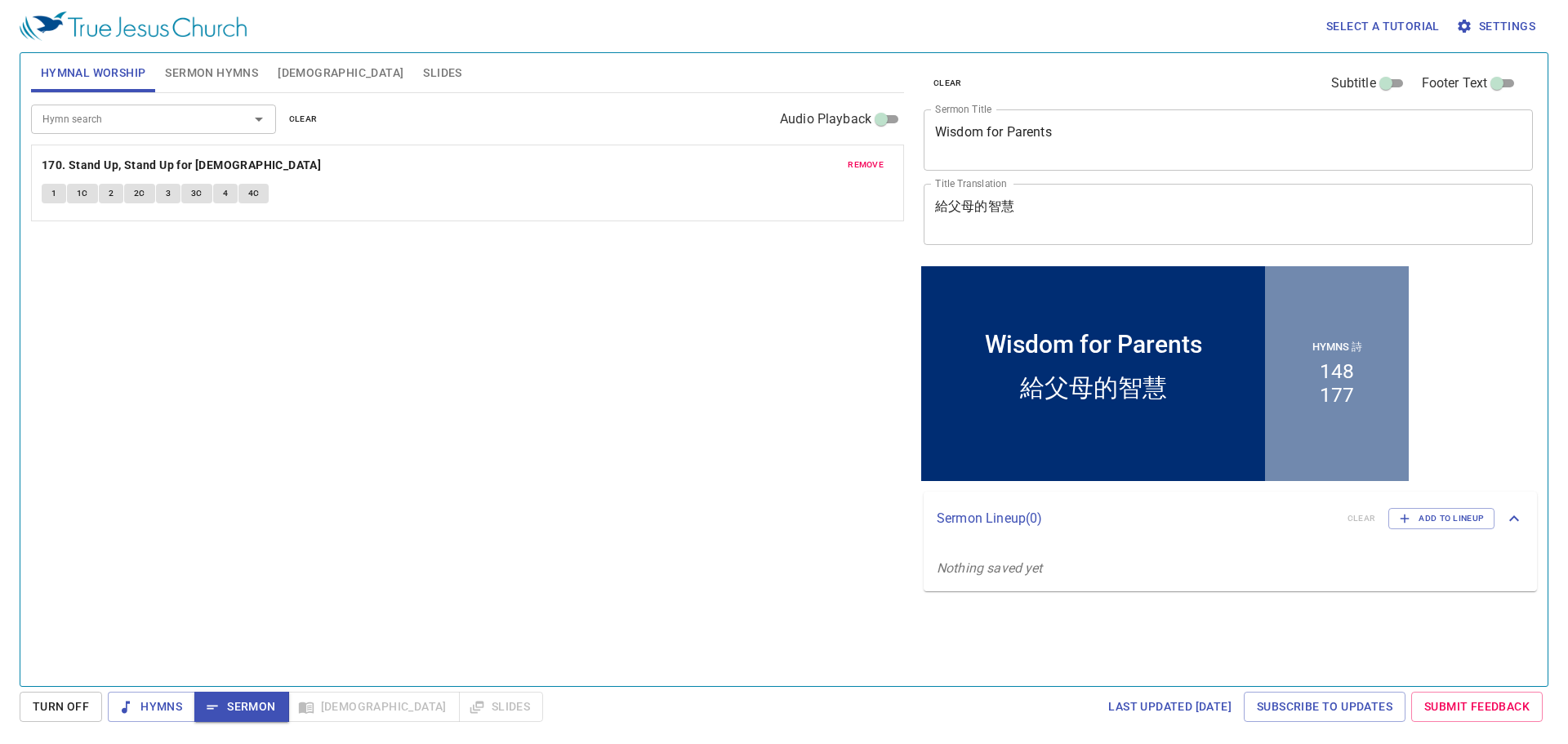
click at [189, 66] on span "Sermon Hymns" at bounding box center [211, 73] width 93 height 20
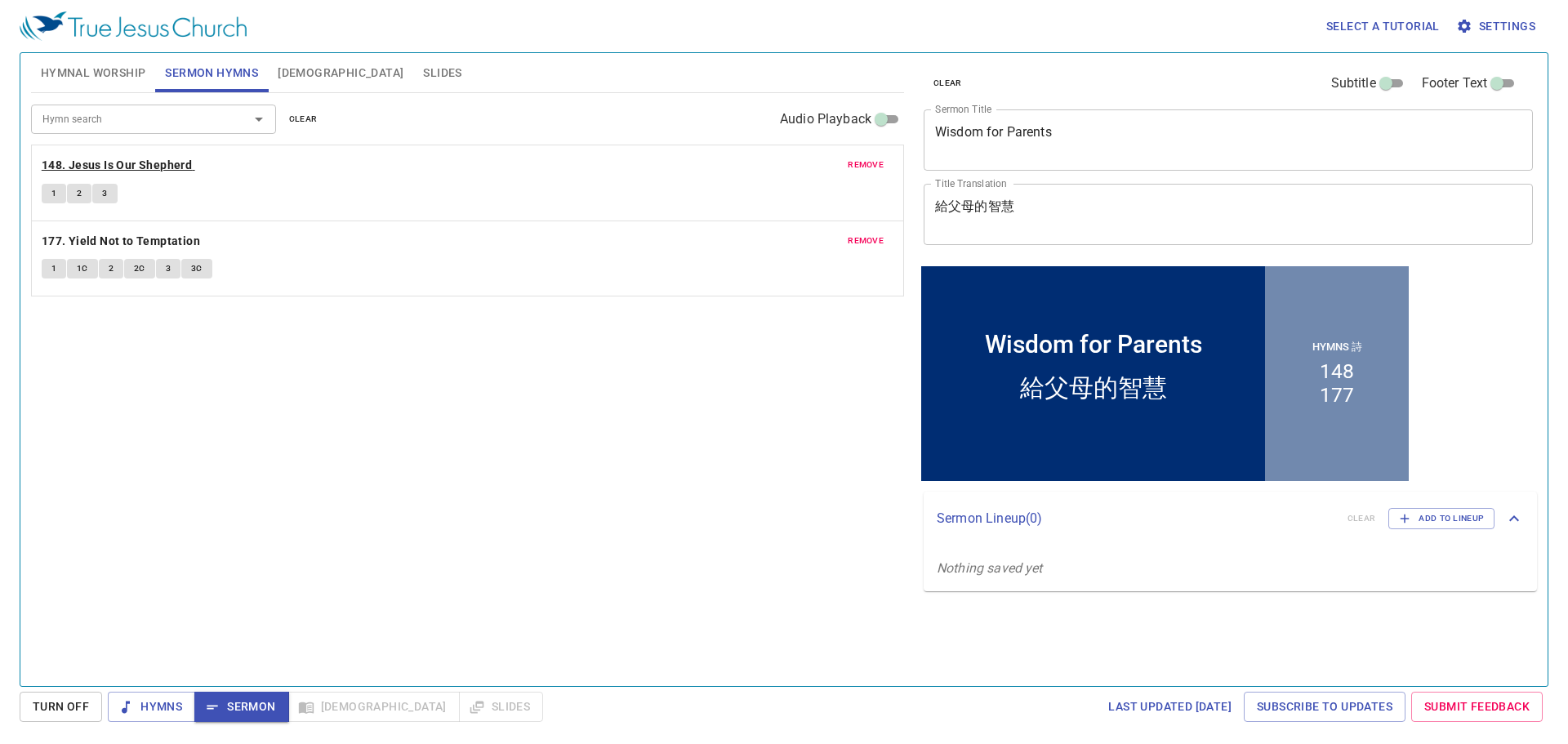
click at [183, 171] on b "148. Jesus Is Our Shepherd" at bounding box center [116, 165] width 150 height 20
click at [59, 199] on button "1" at bounding box center [53, 193] width 25 height 20
click at [86, 196] on button "2" at bounding box center [79, 193] width 25 height 20
click at [106, 194] on span "3" at bounding box center [104, 193] width 5 height 14
click at [260, 704] on span "Sermon" at bounding box center [241, 707] width 68 height 20
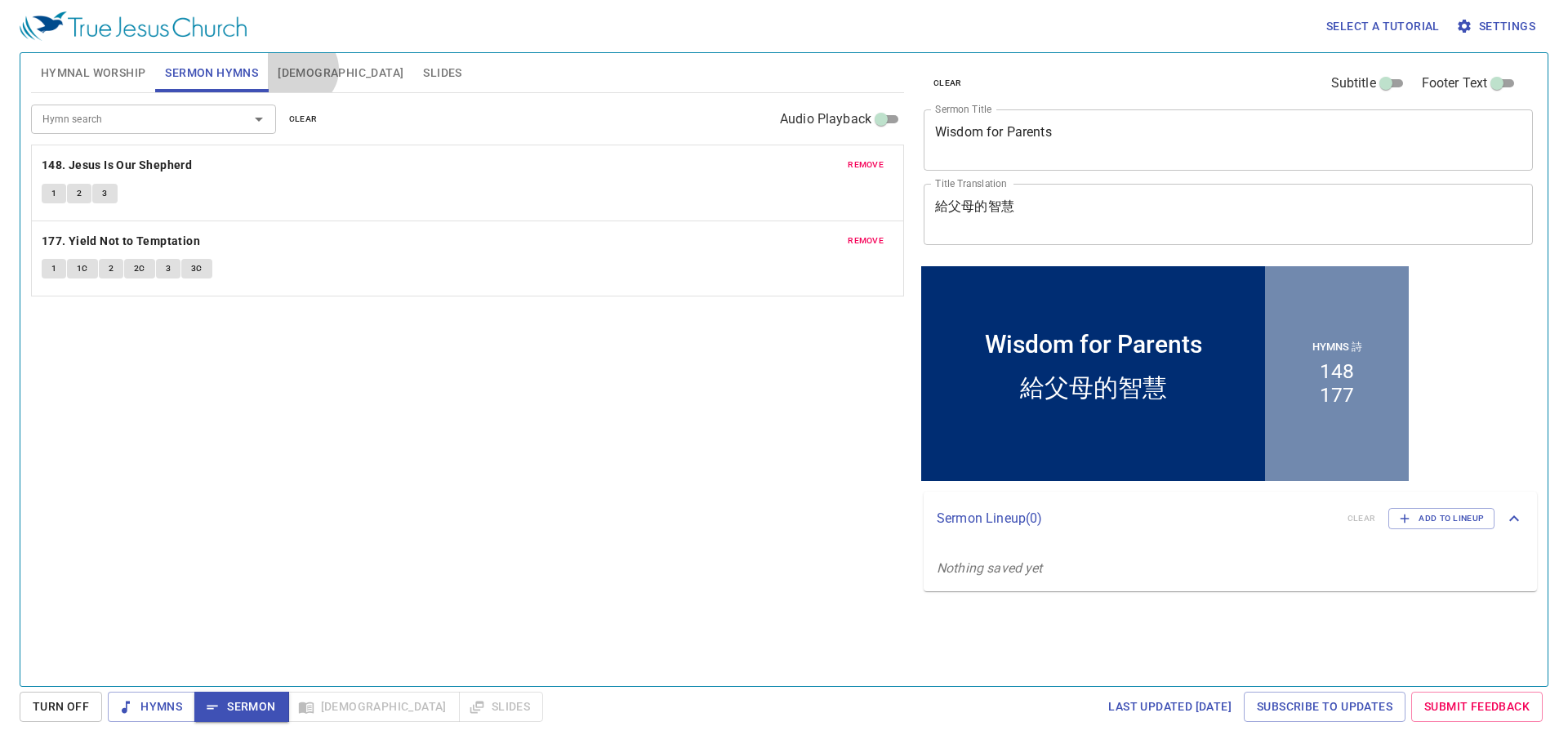
click at [300, 70] on span "[DEMOGRAPHIC_DATA]" at bounding box center [340, 73] width 126 height 20
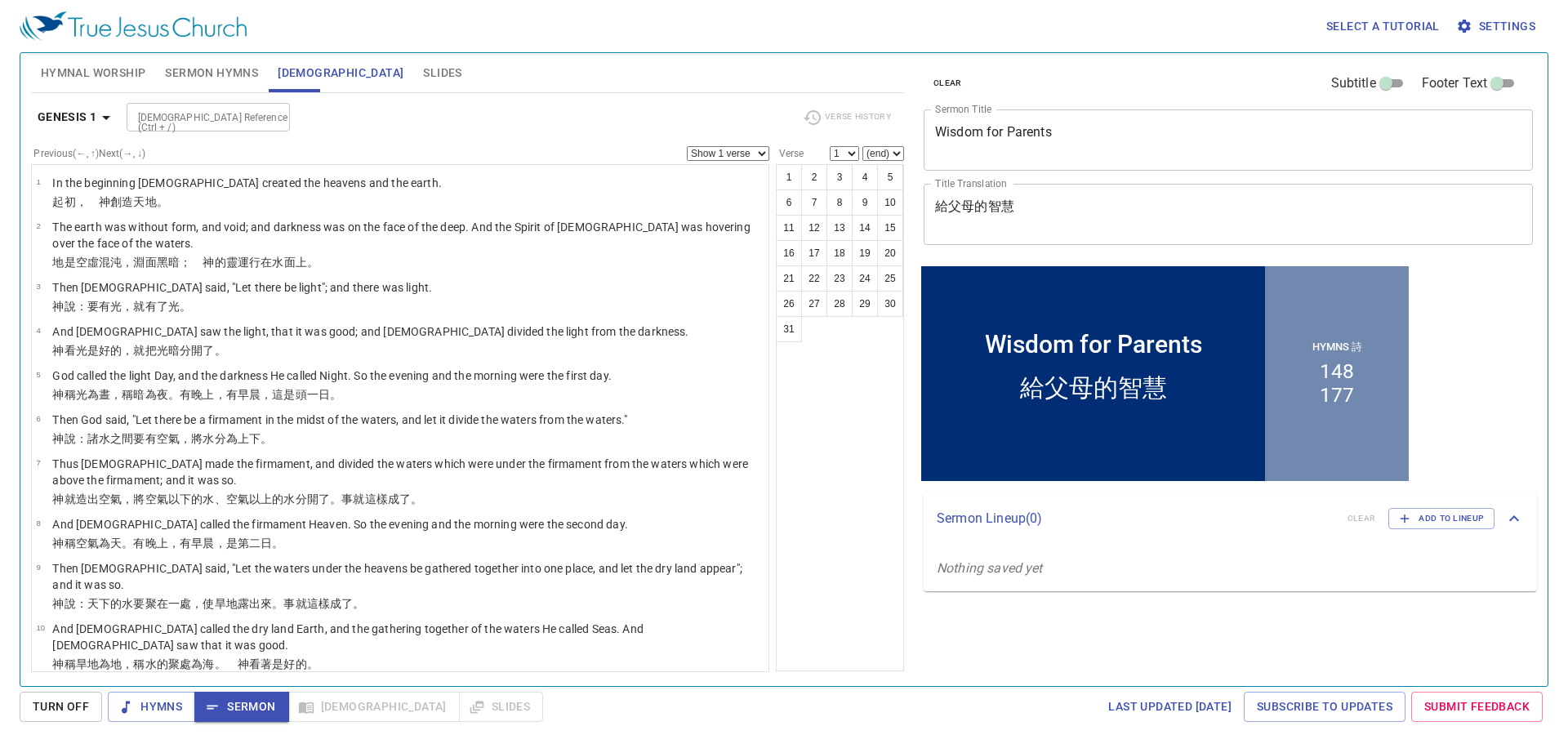
click at [188, 115] on input "[DEMOGRAPHIC_DATA] Reference (Ctrl + /)" at bounding box center [194, 117] width 126 height 19
type input "pro 23 13"
select select "13"
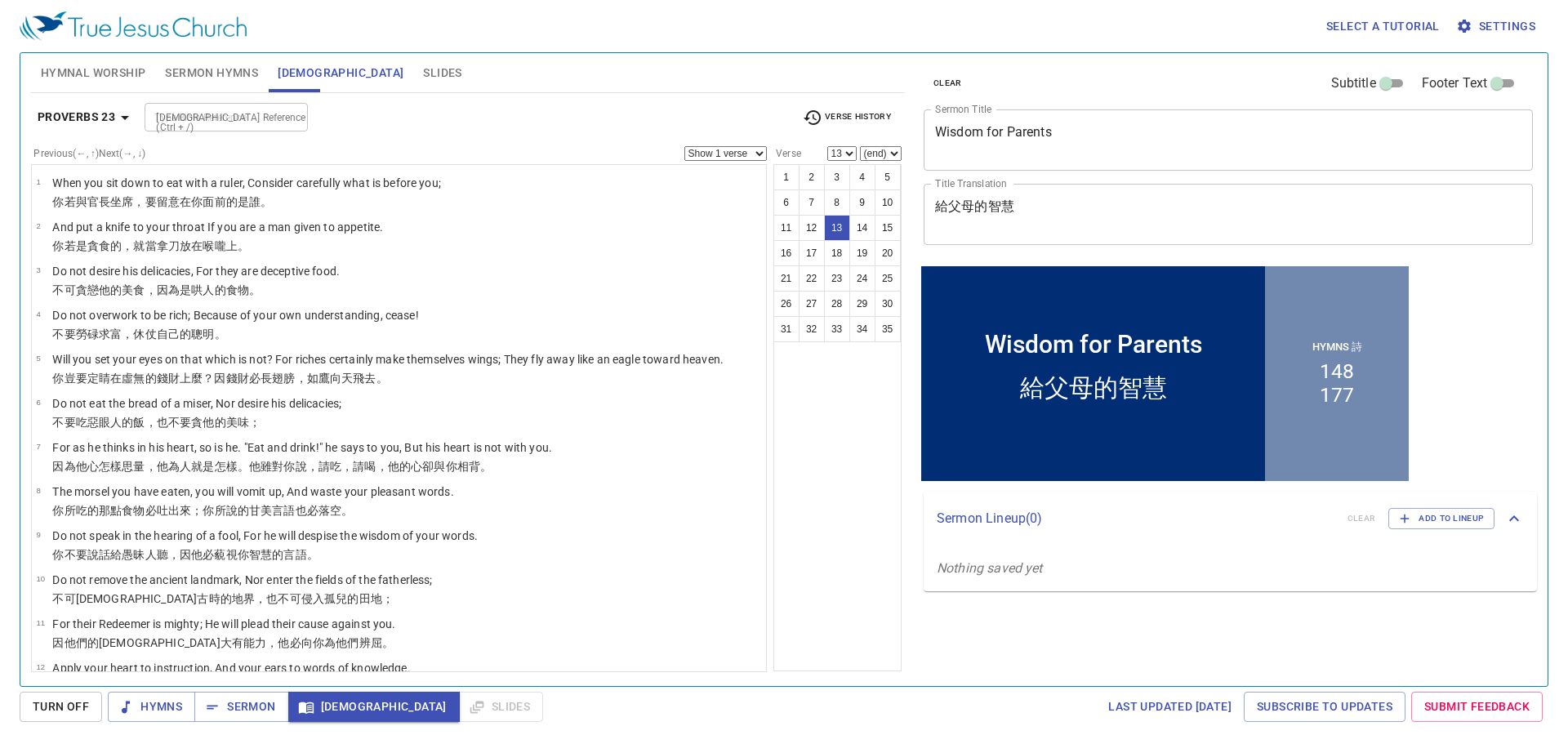
scroll to position [305, 0]
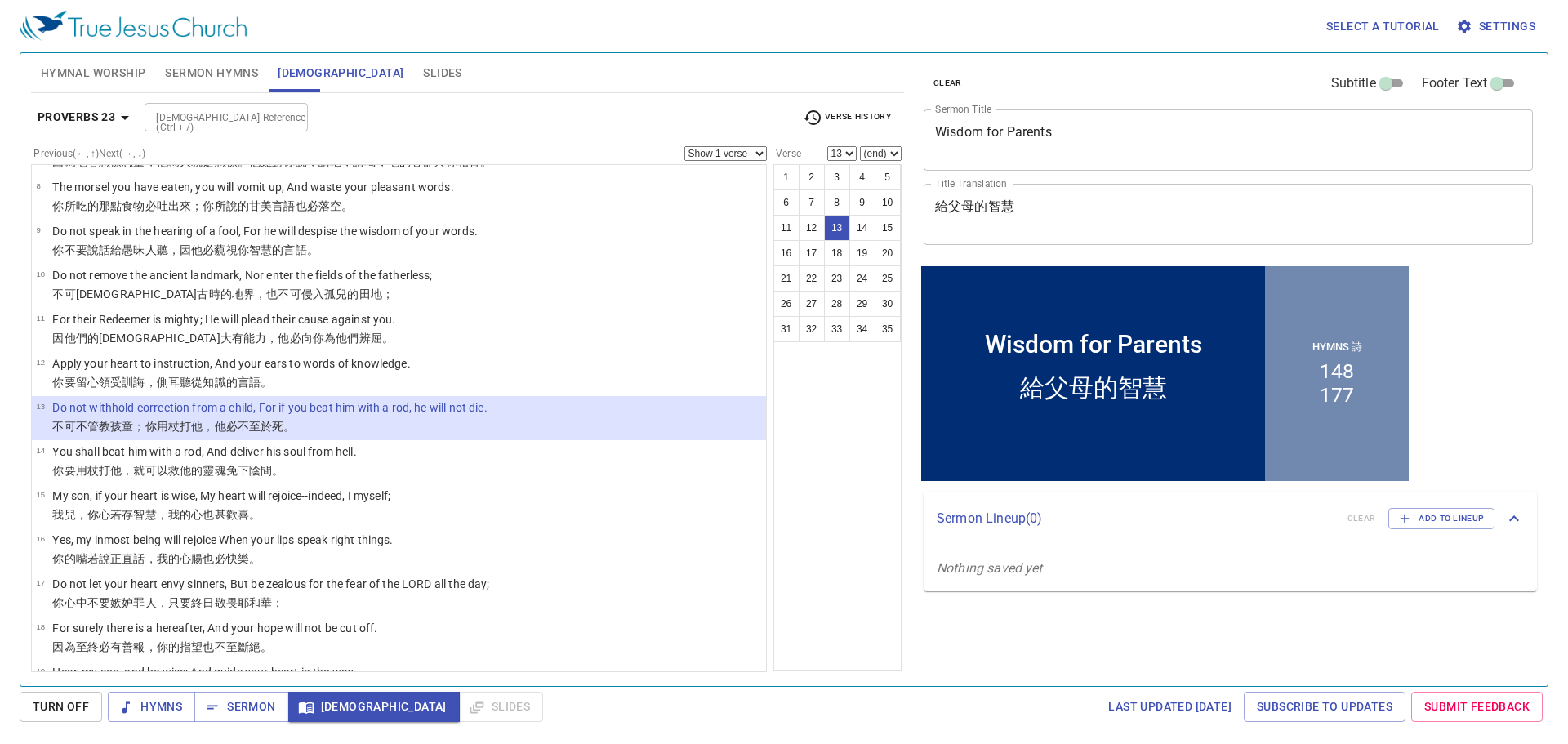
click at [762, 153] on select "Show 1 verse Show 2 verses Show 3 verses Show 4 verses Show 5 verses" at bounding box center [725, 153] width 82 height 14
click at [686, 146] on select "Show 1 verse Show 2 verses Show 3 verses Show 4 verses Show 5 verses" at bounding box center [725, 153] width 82 height 14
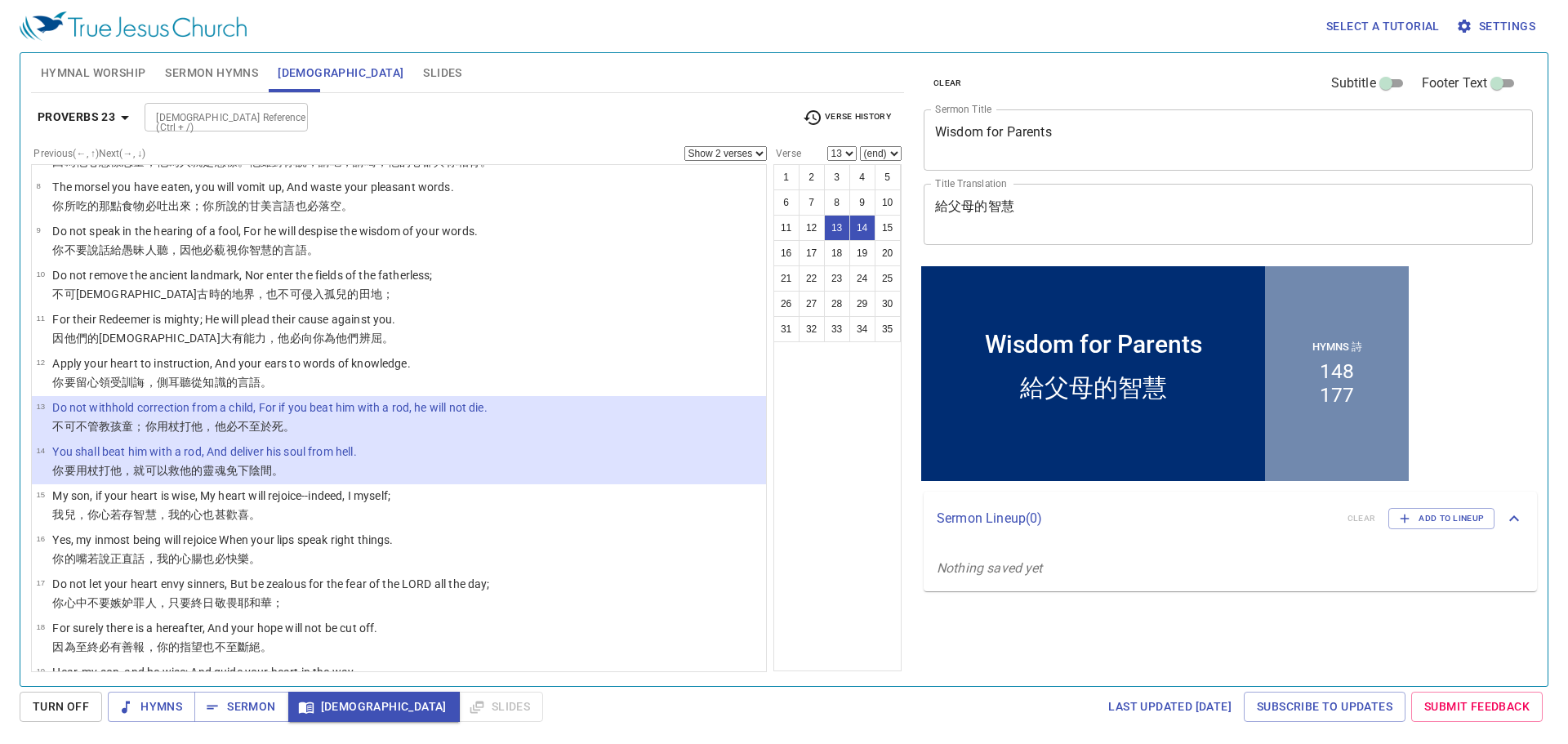
click at [877, 515] on div "1 2 3 4 5 6 7 8 9 10 11 12 13 14 15 16 17 18 19 20 21 22 23 24 25 26 27 28 29 3…" at bounding box center [837, 417] width 128 height 507
click at [260, 708] on span "Sermon" at bounding box center [241, 707] width 68 height 20
click at [767, 155] on select "Show 1 verse Show 2 verses Show 3 verses Show 4 verses Show 5 verses" at bounding box center [725, 153] width 82 height 14
select select "1"
click at [686, 146] on select "Show 1 verse Show 2 verses Show 3 verses Show 4 verses Show 5 verses" at bounding box center [725, 153] width 82 height 14
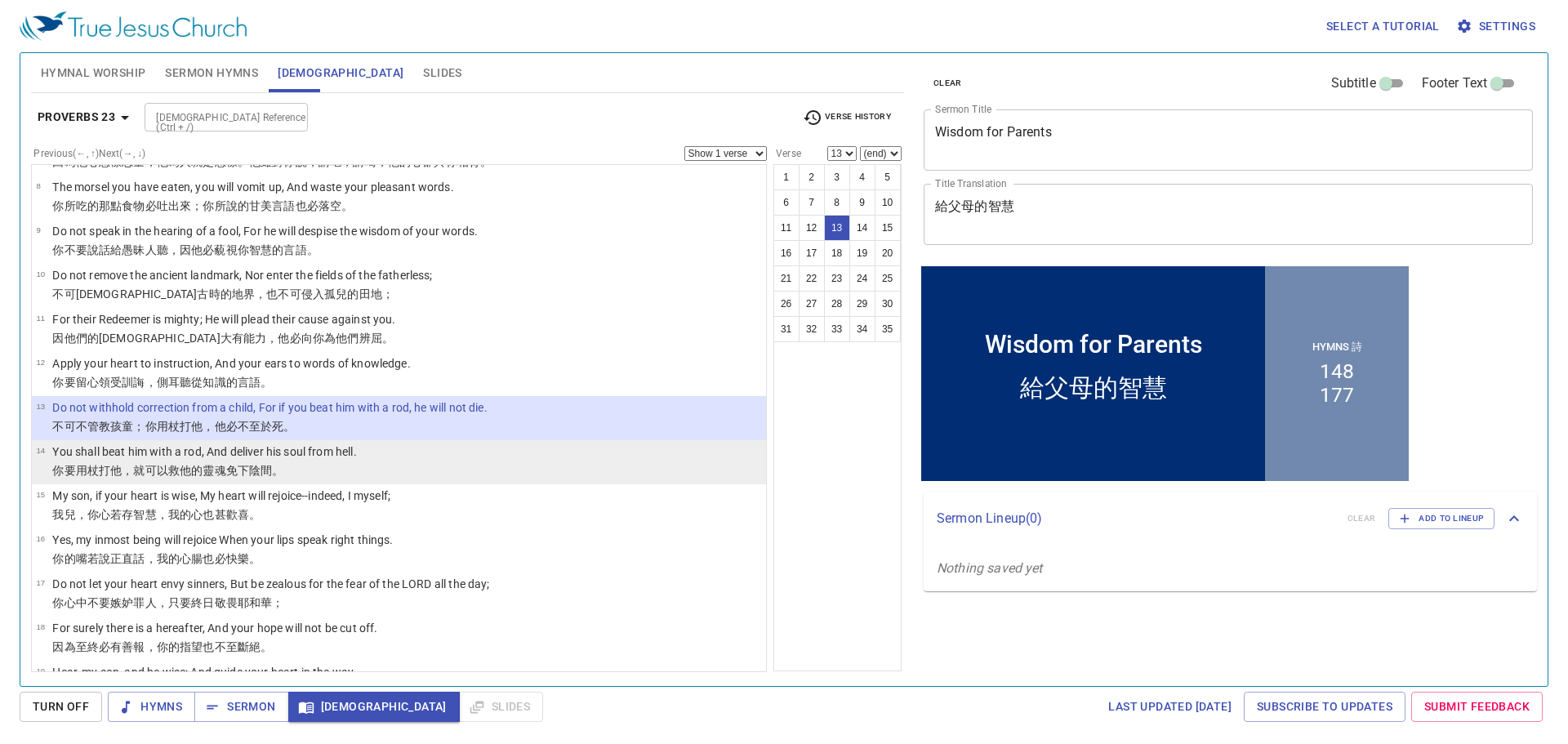
click at [197, 451] on p "You shall beat him with a rod, And deliver his soul from hell." at bounding box center [204, 451] width 304 height 16
select select "14"
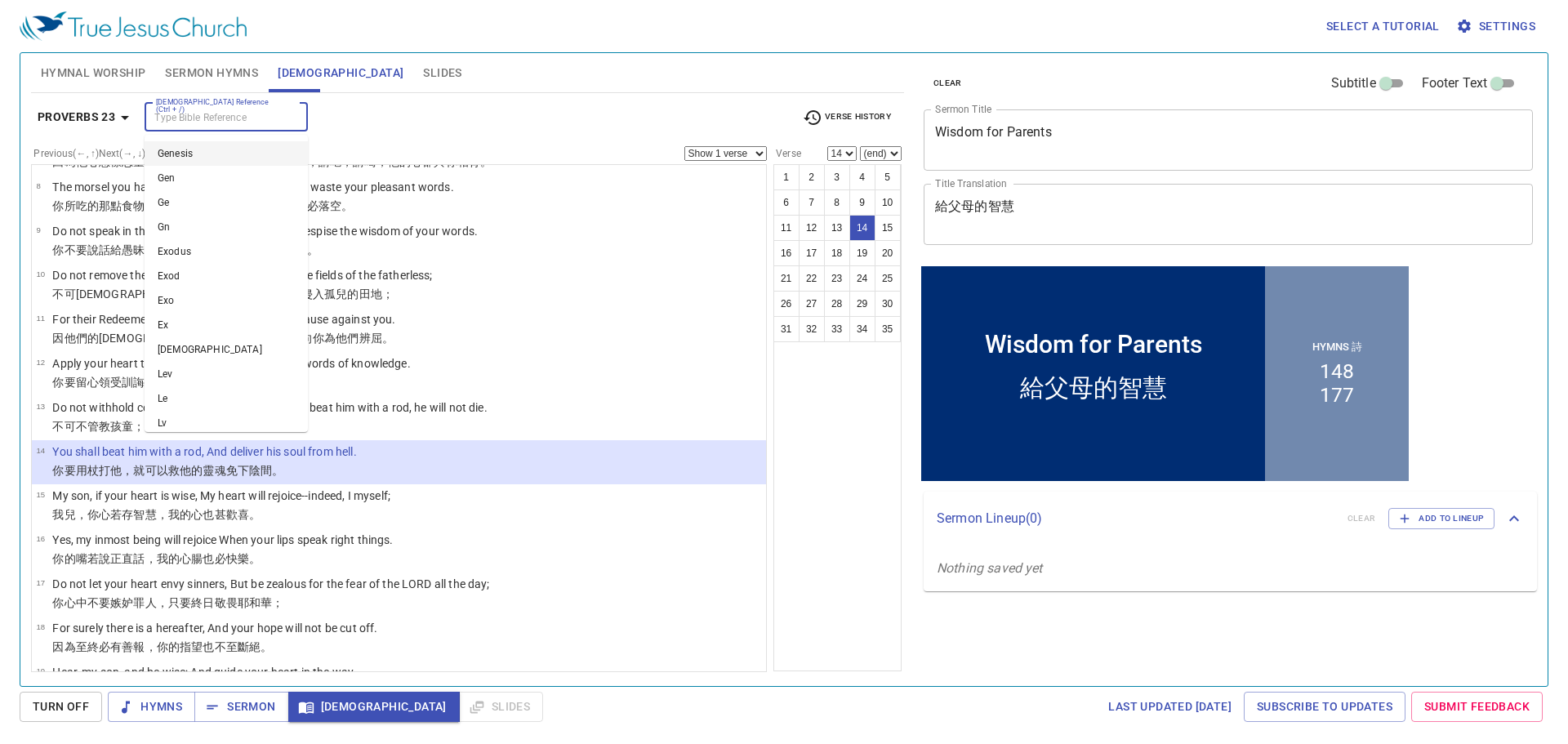
click at [228, 119] on input "[DEMOGRAPHIC_DATA] Reference (Ctrl + /)" at bounding box center [212, 117] width 126 height 19
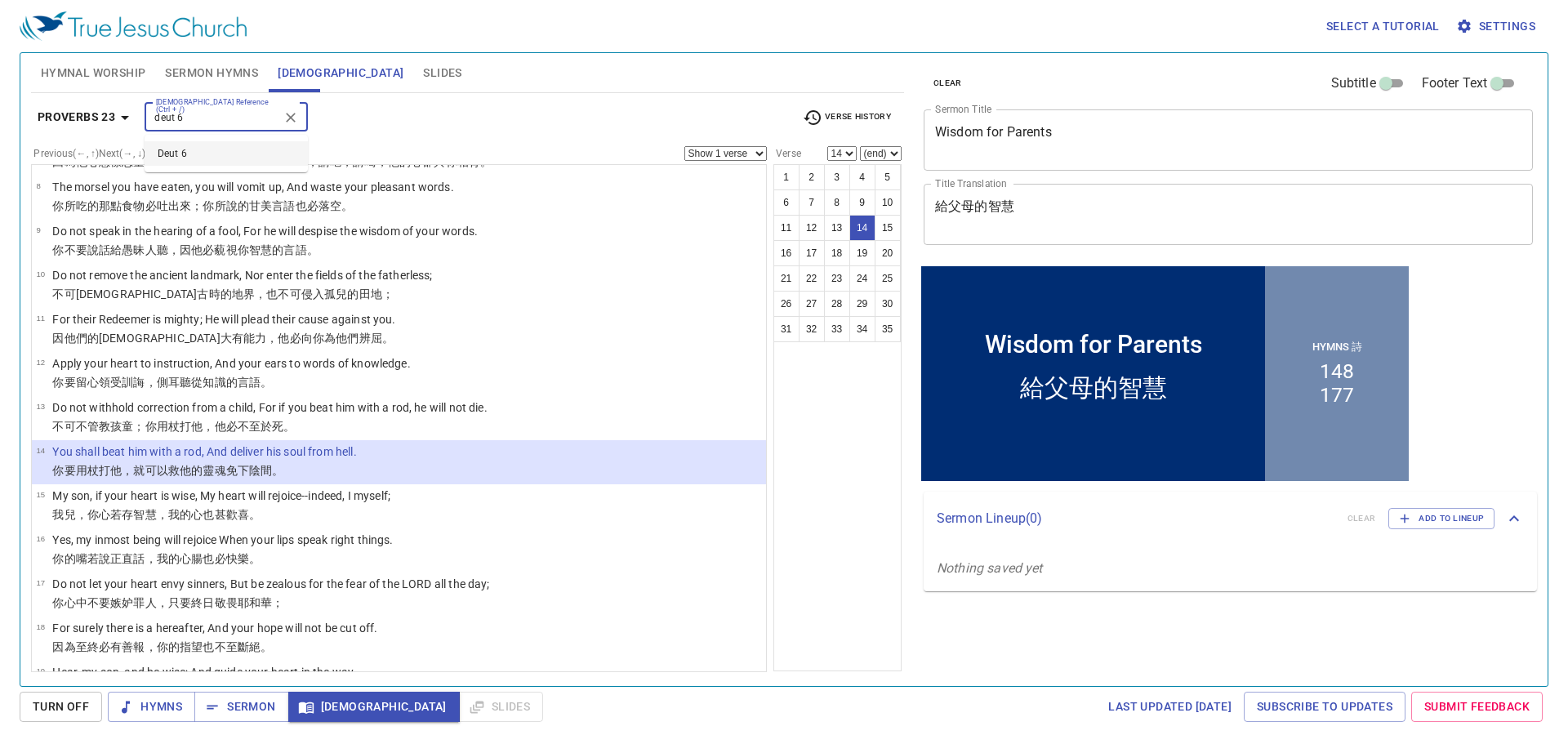
type input "deut 6"
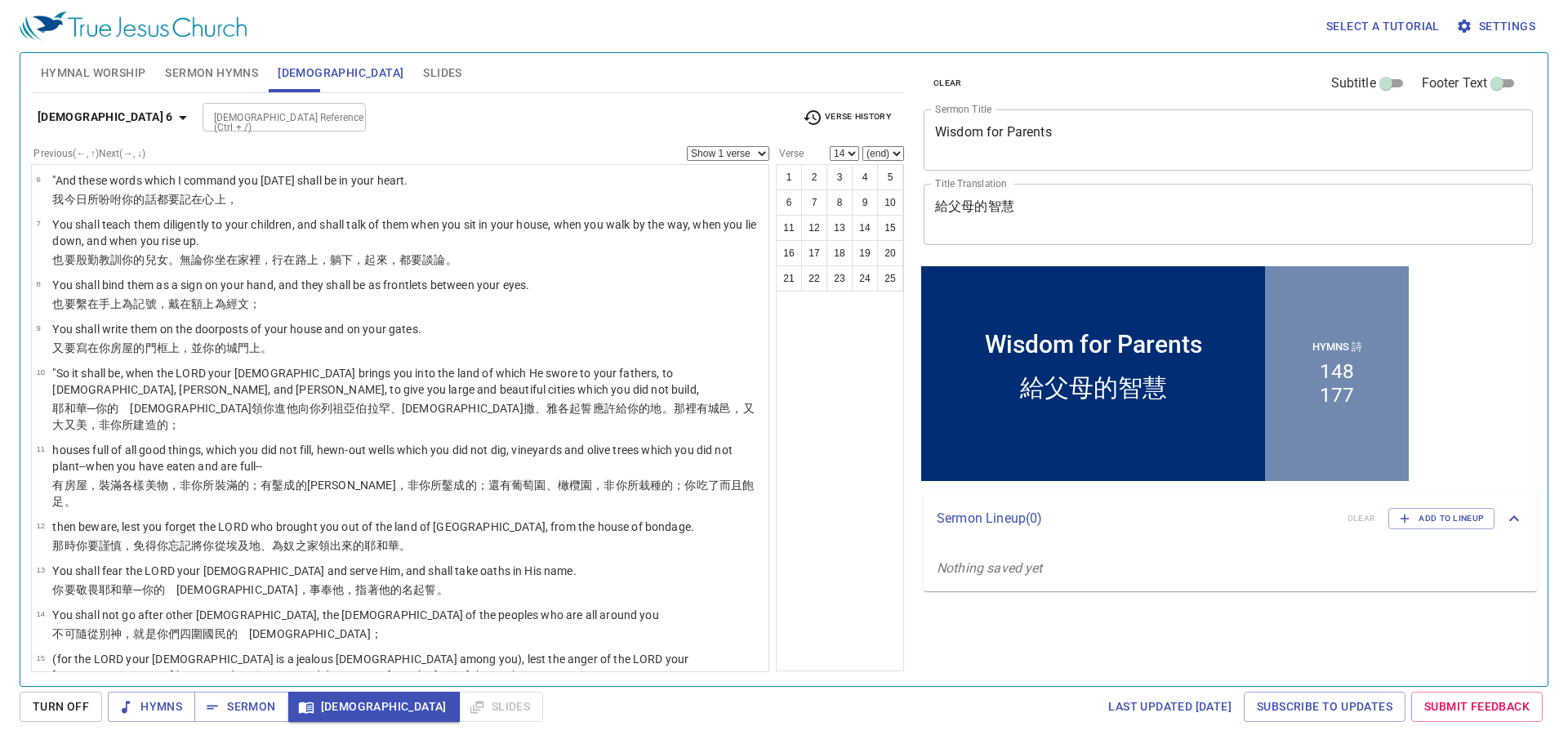
scroll to position [0, 0]
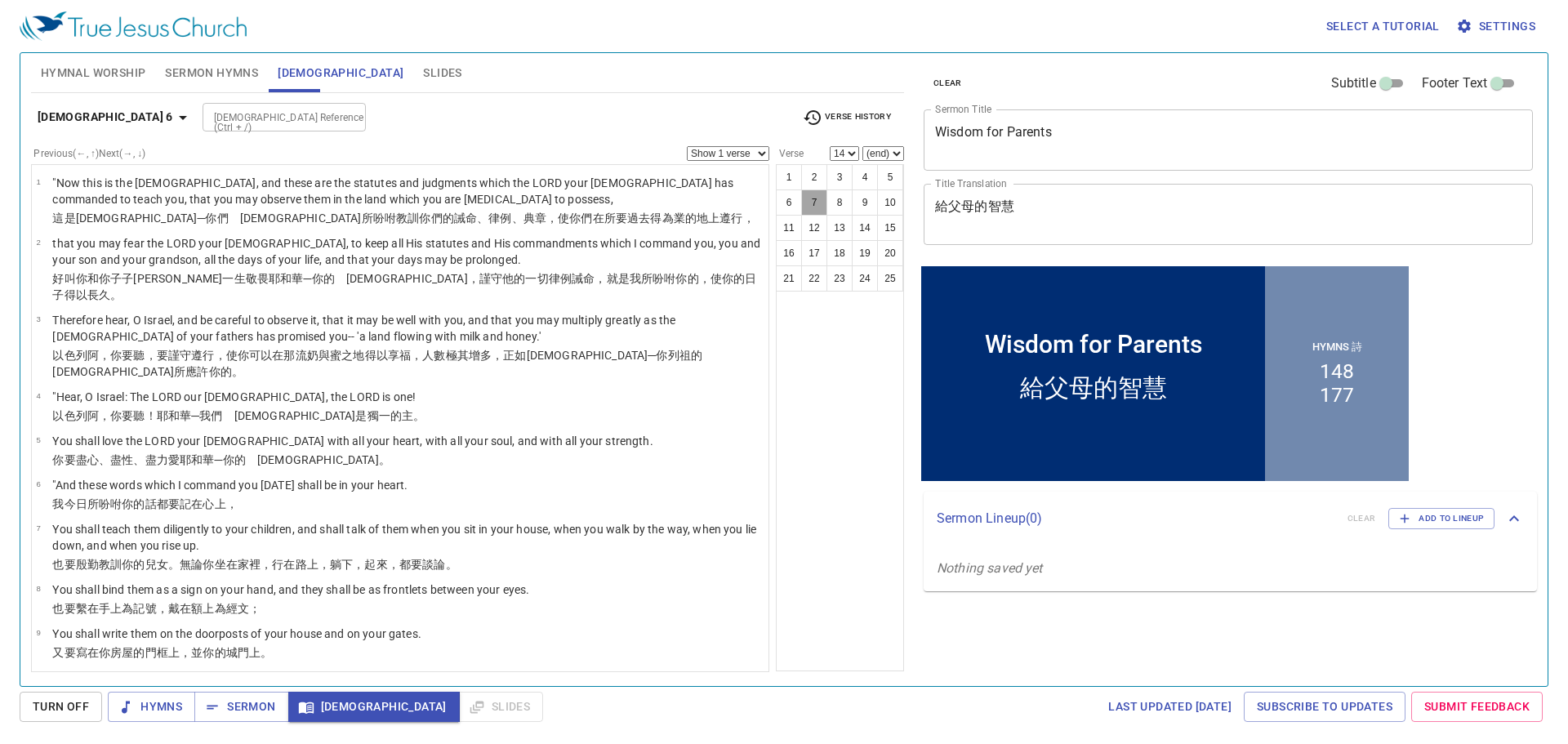
click at [822, 207] on button "7" at bounding box center [814, 202] width 26 height 26
select select "7"
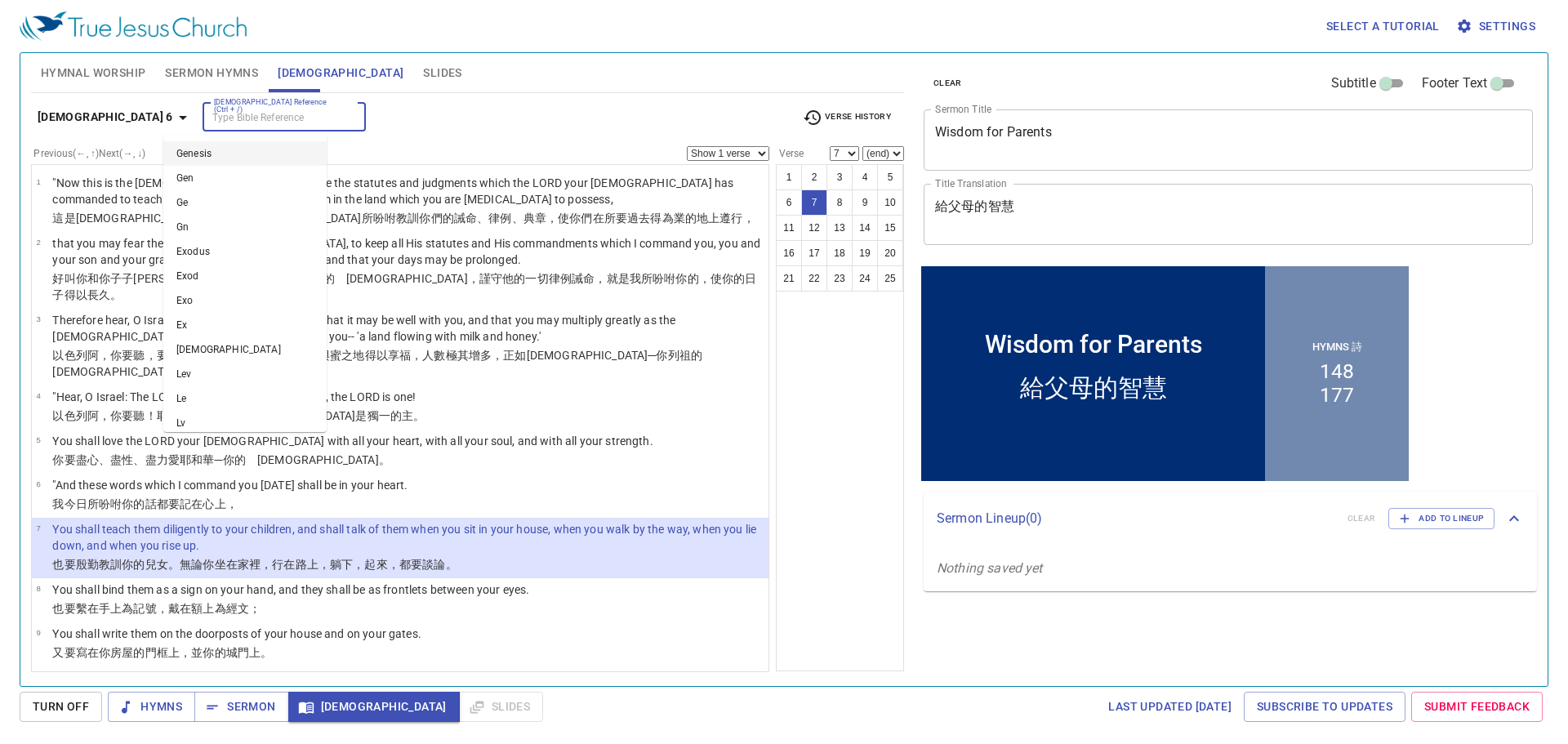
click at [233, 111] on input "[DEMOGRAPHIC_DATA] Reference (Ctrl + /)" at bounding box center [270, 117] width 126 height 19
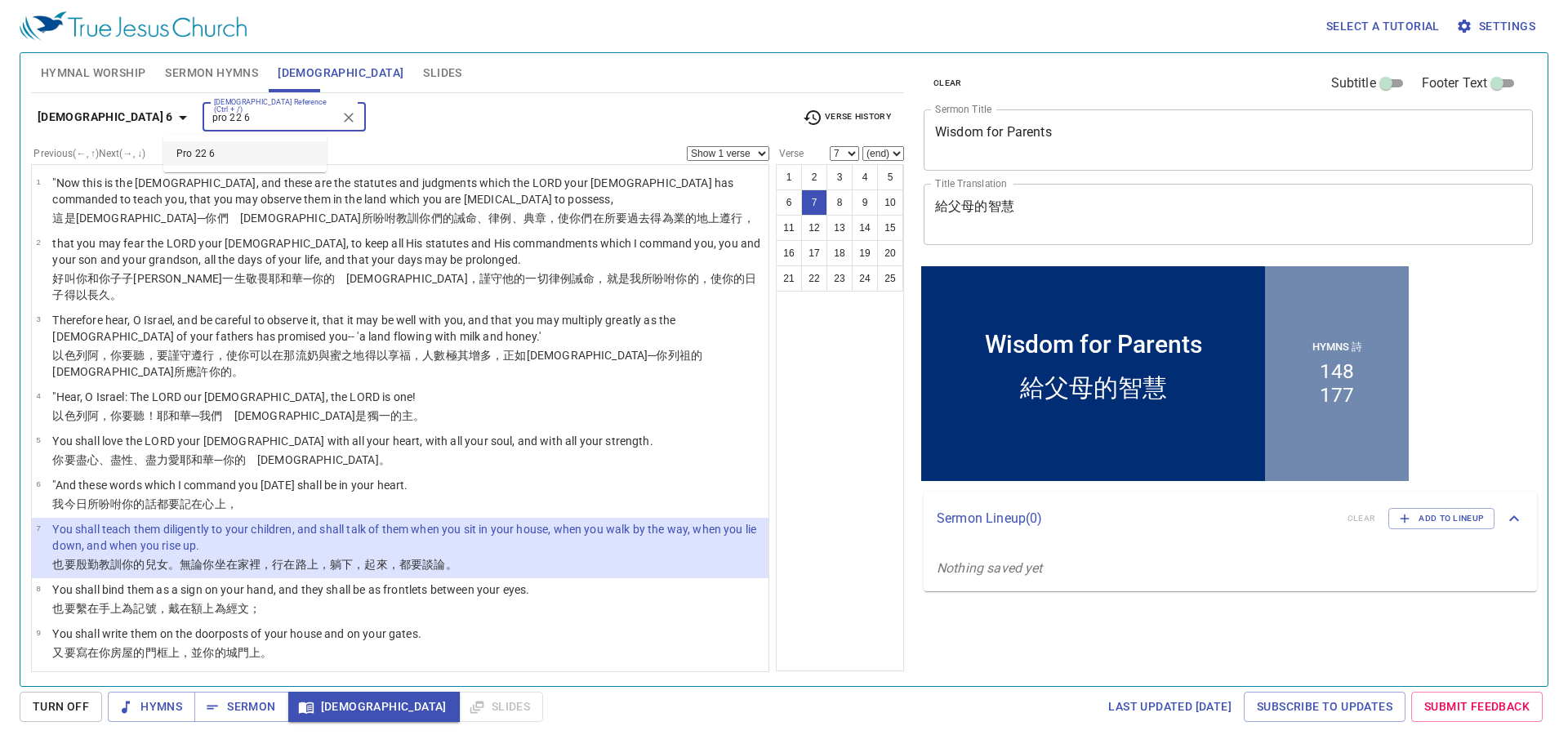
type input "pro 22 6"
select select "6"
